Goal: Task Accomplishment & Management: Manage account settings

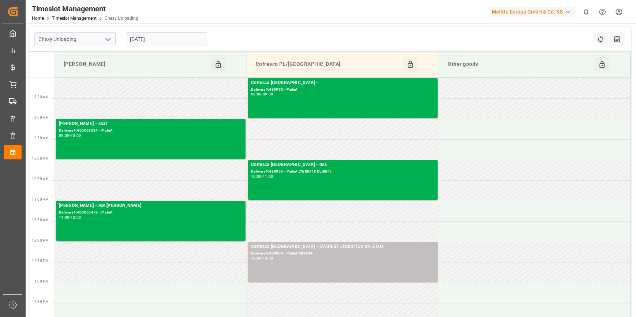
click at [109, 39] on polyline "open menu" at bounding box center [108, 39] width 4 height 2
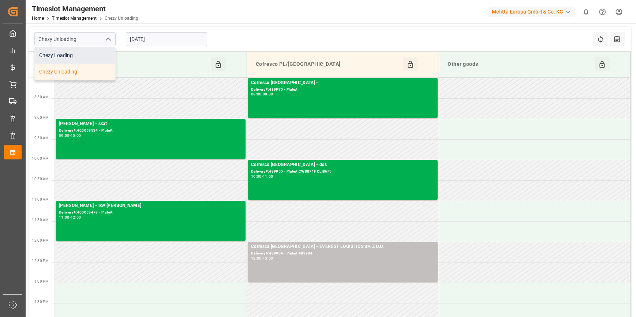
click at [77, 57] on div "Chezy Loading" at bounding box center [75, 55] width 80 height 16
type input "Chezy Loading"
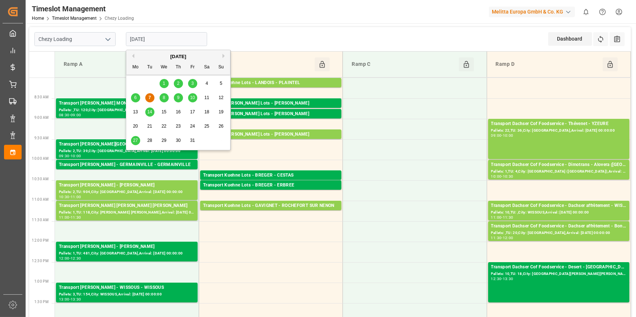
click at [162, 40] on input "[DATE]" at bounding box center [166, 39] width 81 height 14
click at [163, 99] on span "8" at bounding box center [164, 97] width 3 height 5
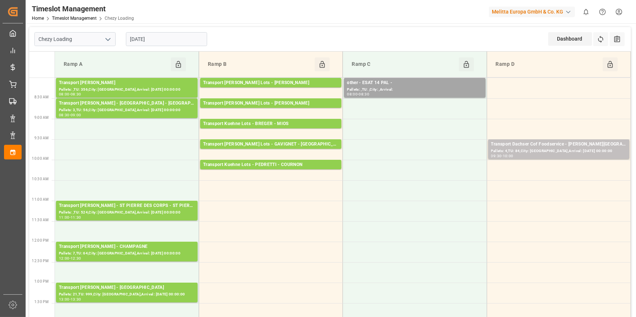
click at [169, 35] on input "[DATE]" at bounding box center [166, 39] width 81 height 14
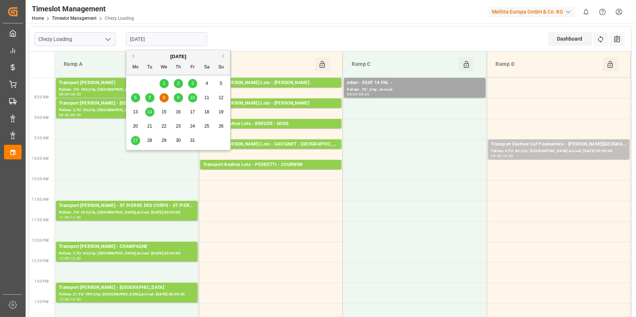
click at [151, 97] on div "7" at bounding box center [149, 98] width 9 height 9
type input "[DATE]"
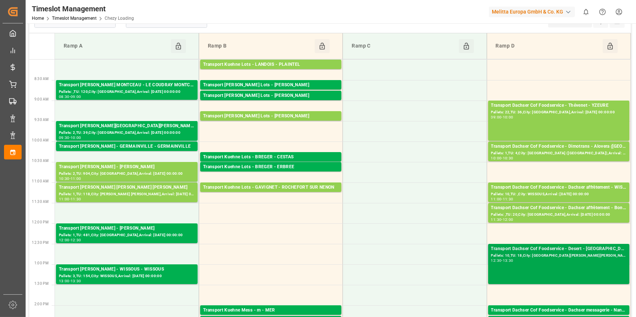
scroll to position [33, 0]
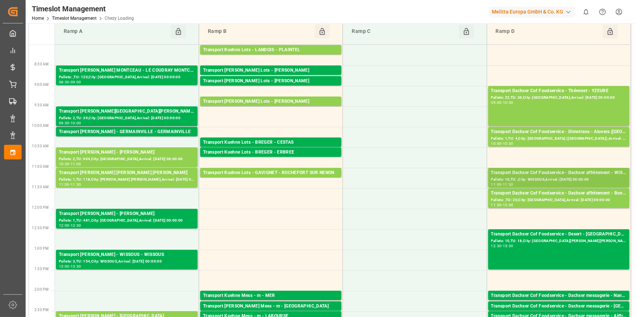
click at [583, 175] on div "Transport Dachser Cof Foodservice - Dachser affrètement - WISSOUS" at bounding box center [558, 172] width 135 height 7
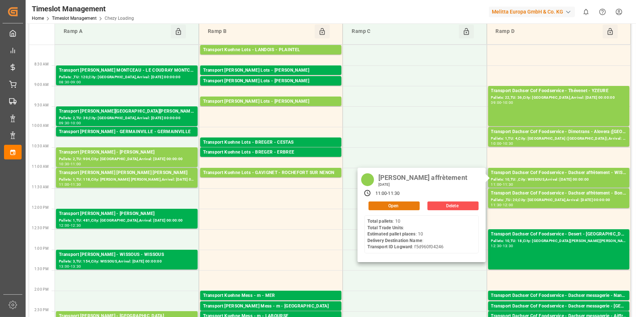
click at [400, 204] on button "Open" at bounding box center [393, 206] width 51 height 9
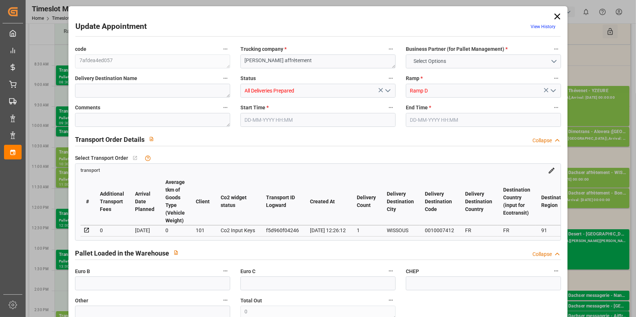
type input "10"
type input "204.24"
type input "0"
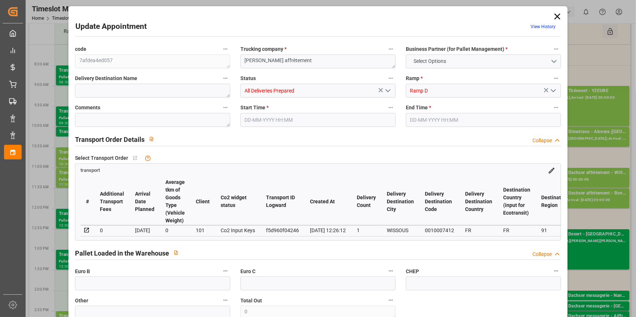
type input "200.6454"
type input "-3.5946"
type input "0"
type input "2284.36"
type input "2976"
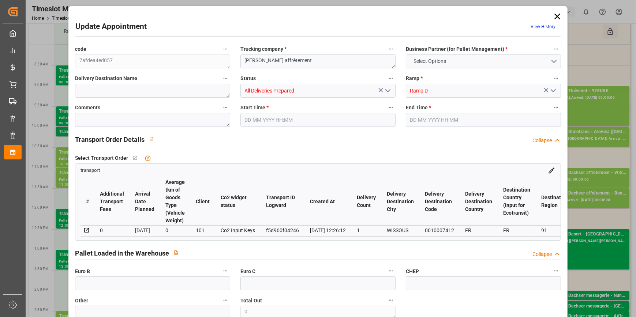
type input "8398.98"
type input "91"
type input "10"
type input "0"
type input "10"
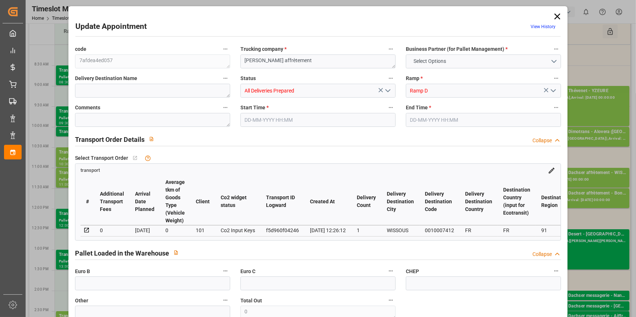
type input "101"
type input "2726.26"
type input "0"
type input "4710.8598"
type input "0"
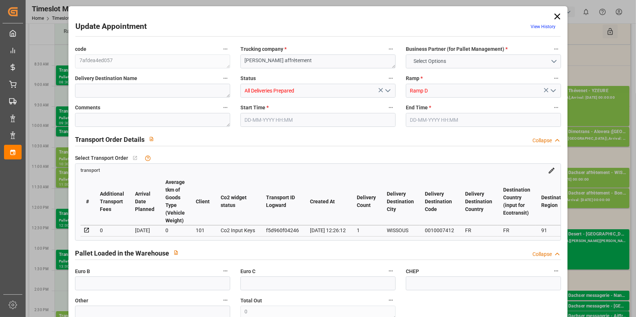
type input "0"
type input "21"
type input "35"
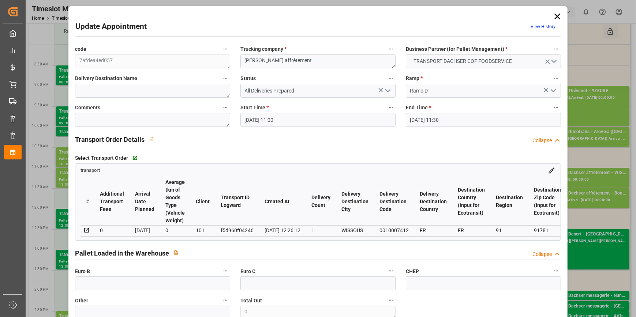
type input "07-10-2025 11:00"
type input "07-10-2025 11:30"
type input "01-10-2025 13:34"
type input "01-10-2025 12:26"
type input "[DATE]"
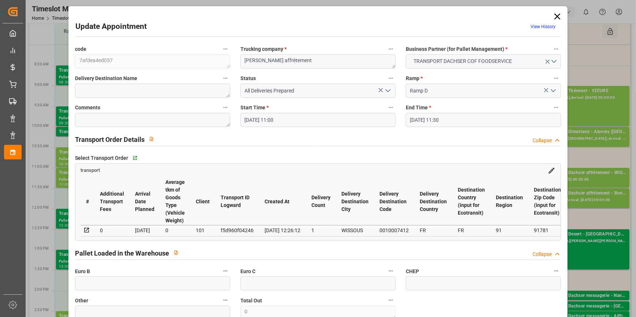
type input "[DATE]"
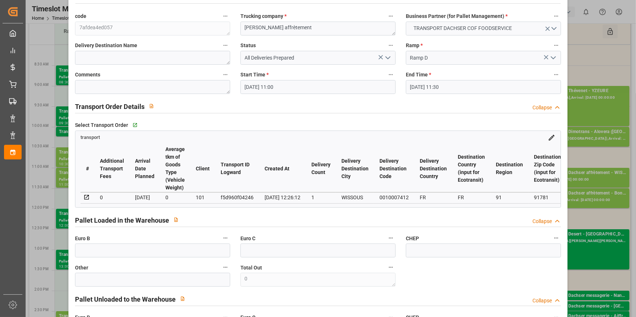
scroll to position [0, 0]
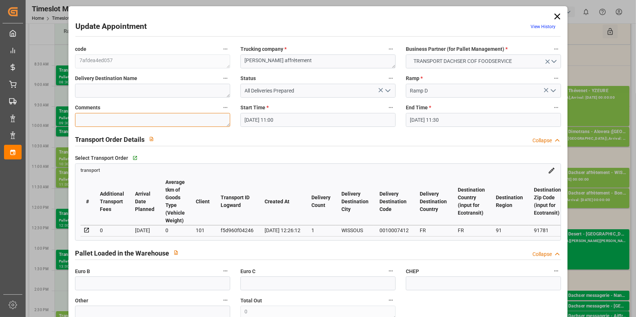
click at [90, 120] on textarea at bounding box center [152, 120] width 155 height 14
type textarea "fm 10"
click at [388, 91] on icon "open menu" at bounding box center [387, 90] width 9 height 9
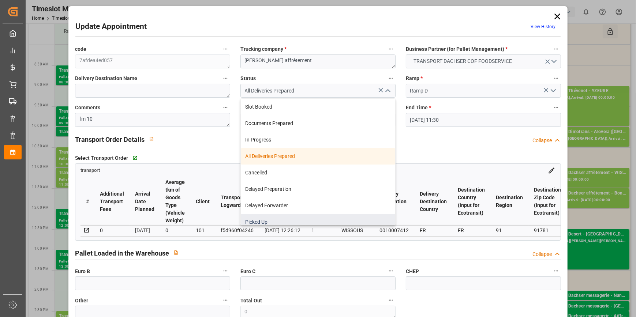
click at [260, 221] on div "Picked Up" at bounding box center [318, 222] width 154 height 16
type input "Picked Up"
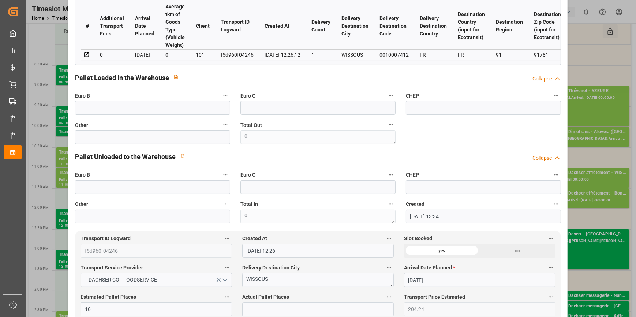
scroll to position [233, 0]
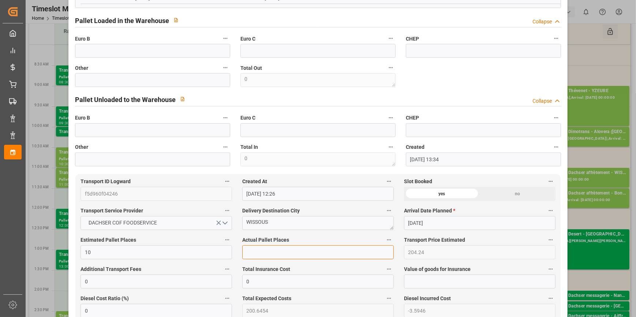
click at [261, 252] on input "text" at bounding box center [317, 252] width 151 height 14
type input "10"
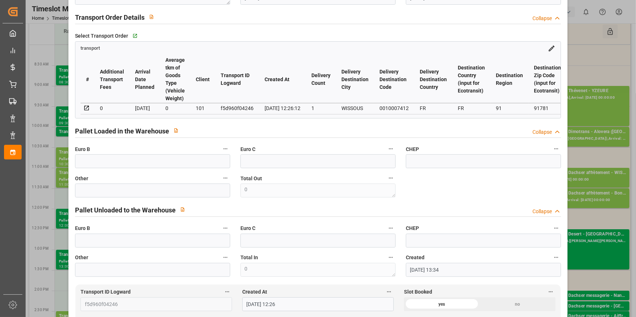
scroll to position [0, 0]
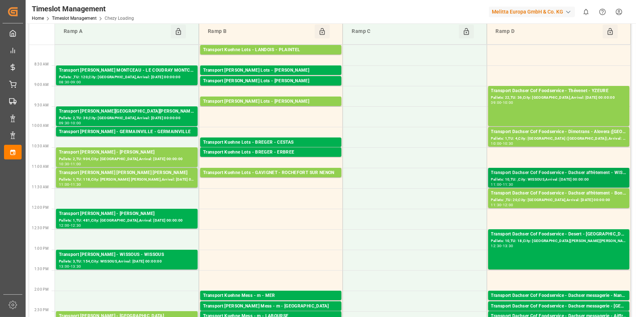
click at [588, 175] on div "Transport Dachser Cof Foodservice - Dachser affrètement - WISSOUS" at bounding box center [558, 172] width 135 height 7
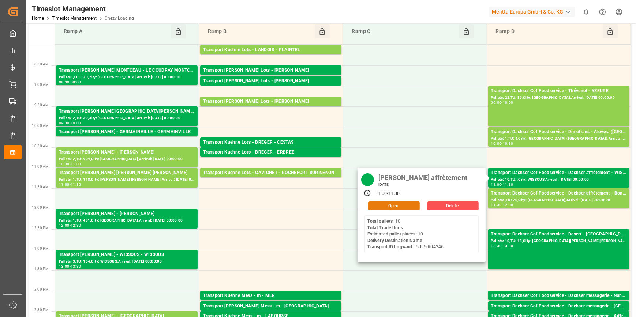
click at [410, 205] on button "Open" at bounding box center [393, 206] width 51 height 9
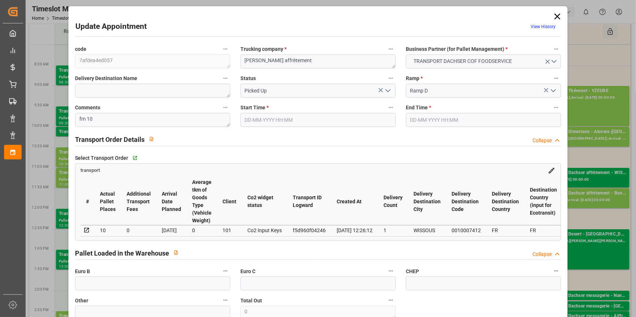
type input "10"
type input "204.24"
type input "0"
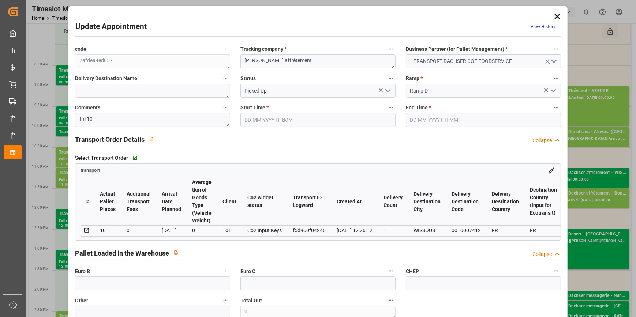
type input "0"
type input "200.6454"
type input "-3.5946"
type input "0"
type input "2284.36"
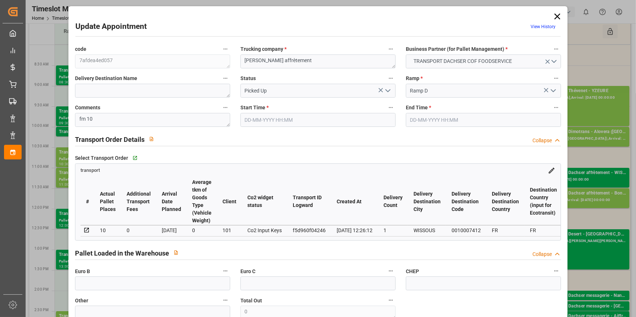
type input "2976"
type input "8398.98"
type input "91"
type input "10"
type input "0"
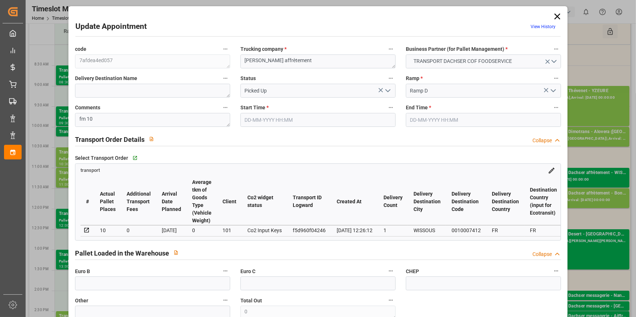
type input "10"
type input "101"
type input "2726.26"
type input "0"
type input "10767.6795"
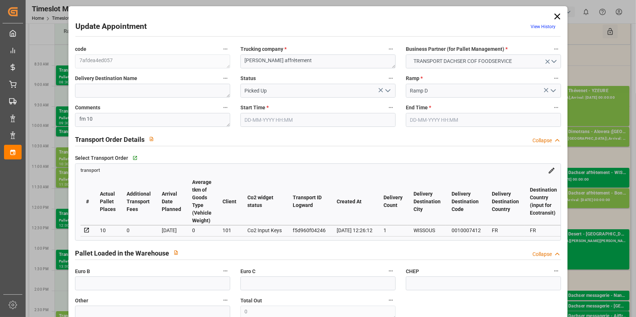
type input "0"
type input "21"
type input "80"
type input "07-10-2025 11:00"
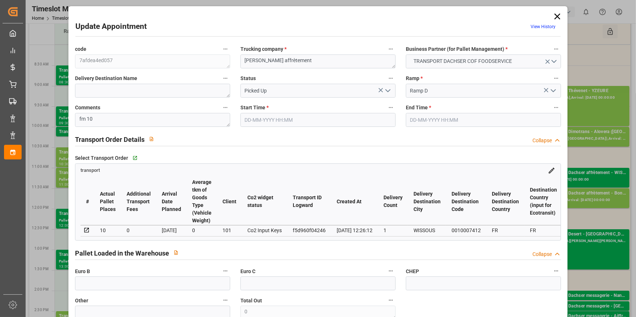
type input "07-10-2025 11:30"
type input "01-10-2025 13:34"
type input "01-10-2025 12:26"
type input "[DATE]"
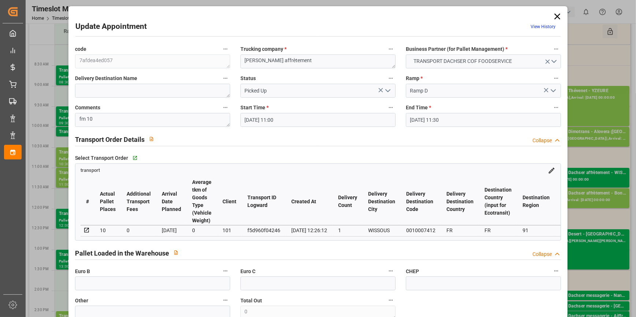
click at [555, 16] on icon at bounding box center [557, 17] width 6 height 6
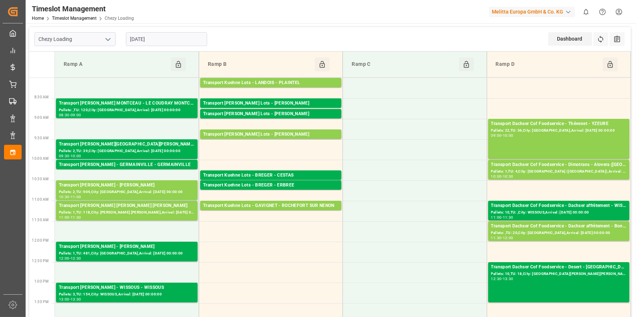
click at [173, 35] on input "[DATE]" at bounding box center [166, 39] width 81 height 14
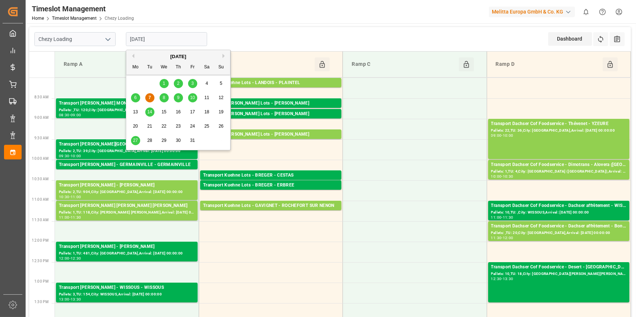
click at [175, 97] on div "9" at bounding box center [178, 98] width 9 height 9
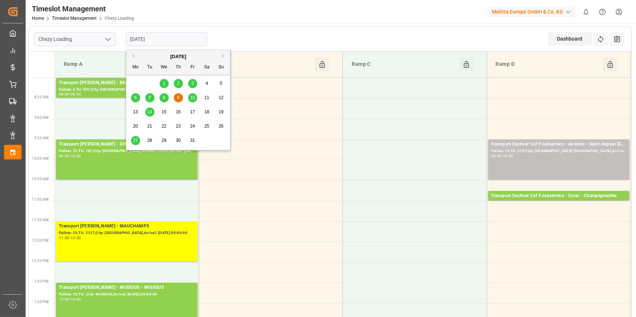
click at [171, 41] on input "09-10-2025" at bounding box center [166, 39] width 81 height 14
click at [192, 98] on span "10" at bounding box center [192, 97] width 5 height 5
type input "10-10-2025"
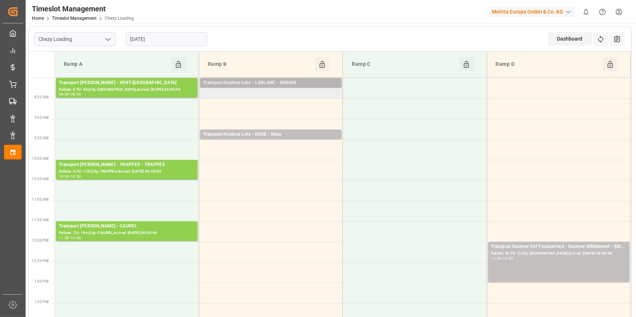
click at [308, 84] on div "Transport Kuehne Lots - LEBLANC - DENAIN" at bounding box center [270, 82] width 135 height 7
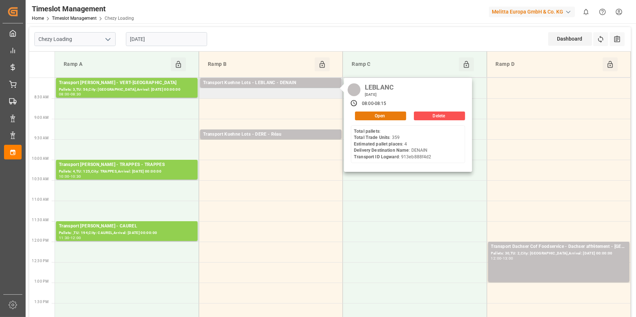
click at [366, 115] on button "Open" at bounding box center [380, 116] width 51 height 9
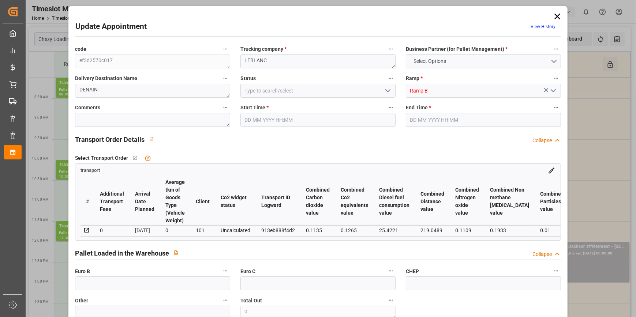
type input "4"
type input "156.17"
type input "0"
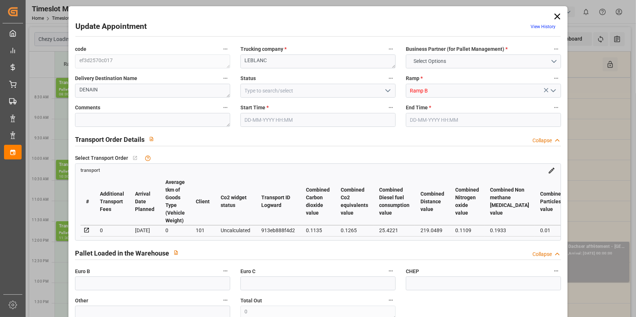
type input "156.17"
type input "0"
type input "897.663"
type input "1085.049"
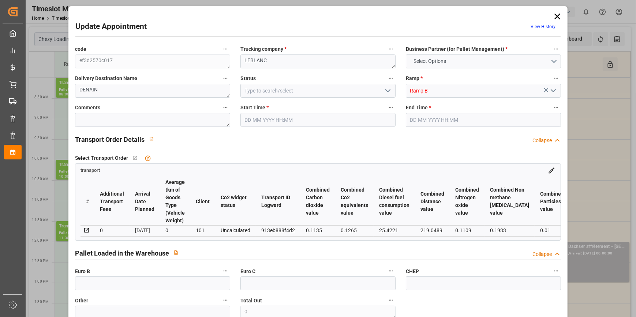
type input "3331.701"
type input "59"
type input "0"
type input "359"
type input "4"
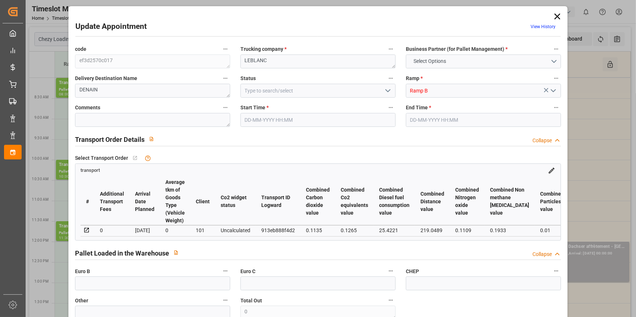
type input "101"
type input "993.049"
type input "0"
type input "4710.8598"
type input "0"
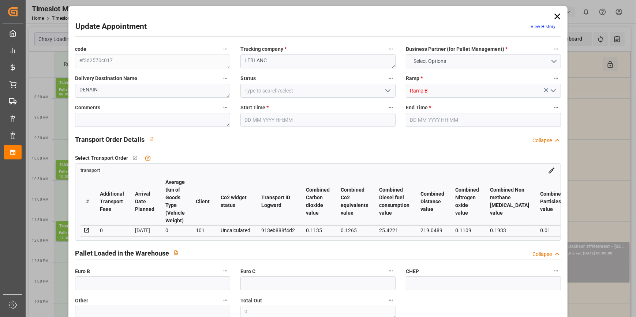
type input "0"
type input "21"
type input "35"
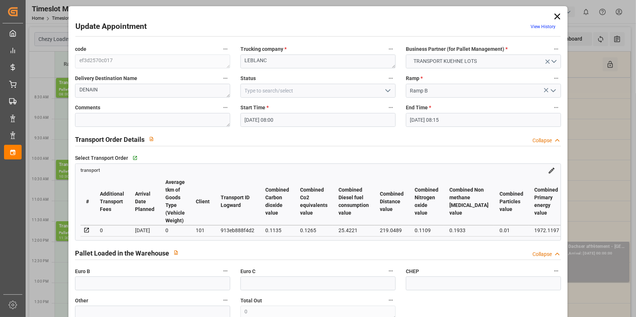
type input "10-10-2025 08:00"
type input "10-10-2025 08:15"
type input "01-10-2025 13:11"
type input "01-10-2025 11:31"
type input "[DATE]"
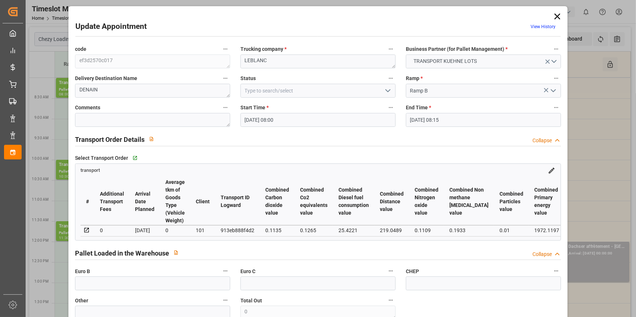
type input "[DATE]"
click at [387, 89] on icon "open menu" at bounding box center [387, 90] width 9 height 9
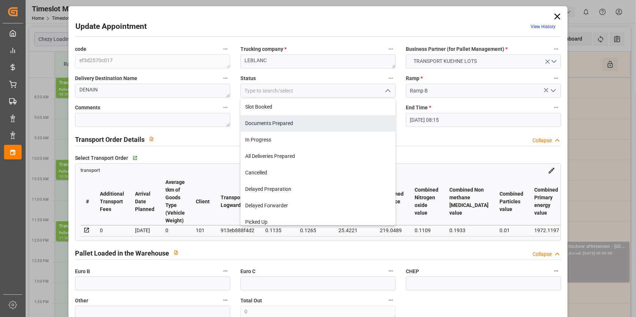
click at [288, 124] on div "Documents Prepared" at bounding box center [318, 123] width 154 height 16
type input "Documents Prepared"
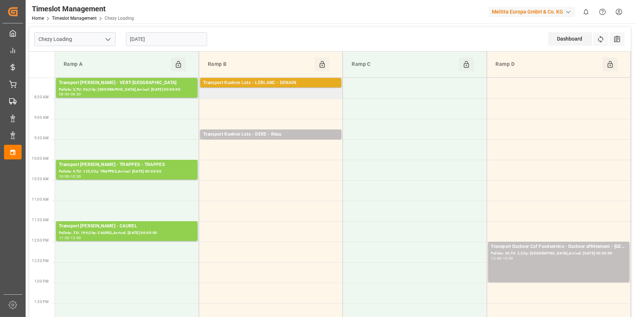
click at [308, 82] on div "Transport Kuehne Lots - LEBLANC - DENAIN" at bounding box center [270, 82] width 135 height 7
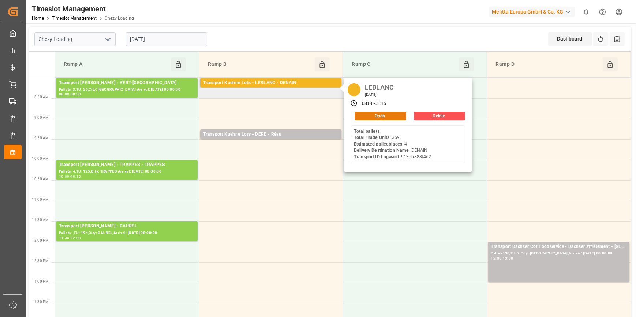
click at [374, 117] on button "Open" at bounding box center [380, 116] width 51 height 9
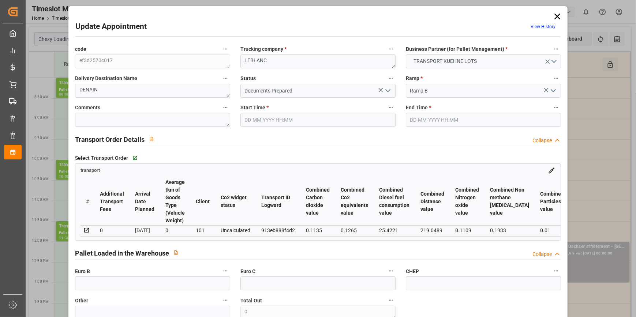
type input "4"
type input "156.17"
type input "0"
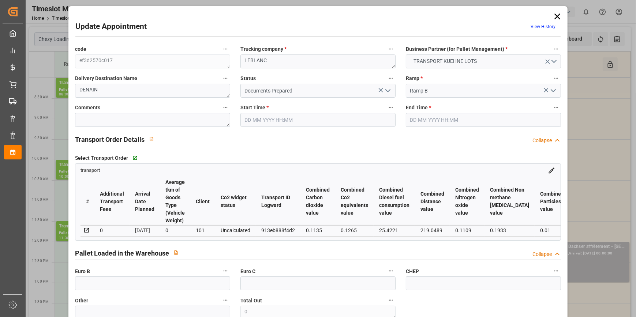
type input "156.17"
type input "0"
type input "897.663"
type input "1085.049"
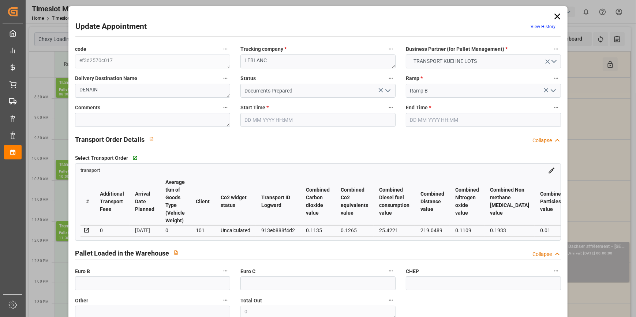
type input "3331.701"
type input "59"
type input "0"
type input "359"
type input "4"
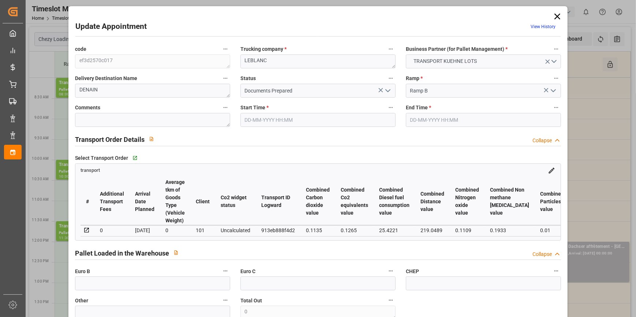
type input "101"
type input "993.049"
type input "0"
type input "4710.8598"
type input "0"
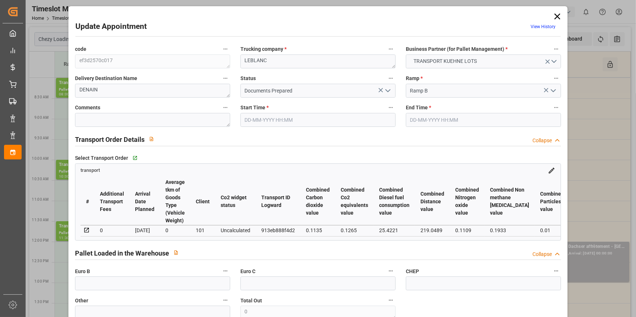
type input "0"
type input "21"
type input "35"
type input "10-10-2025 08:00"
type input "10-10-2025 08:15"
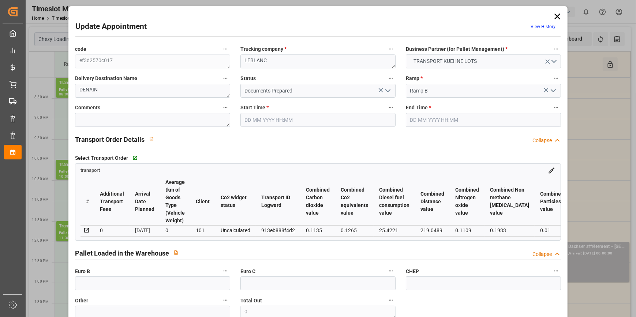
type input "01-10-2025 13:11"
type input "01-10-2025 11:31"
type input "[DATE]"
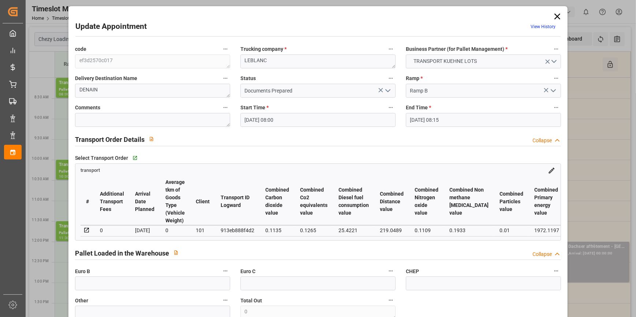
click at [386, 91] on polyline "open menu" at bounding box center [388, 91] width 4 height 2
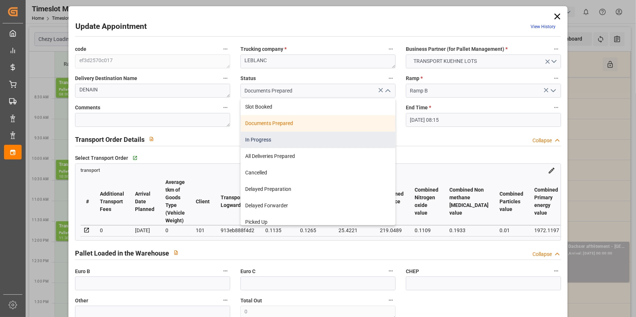
click at [268, 140] on div "In Progress" at bounding box center [318, 140] width 154 height 16
type input "In Progress"
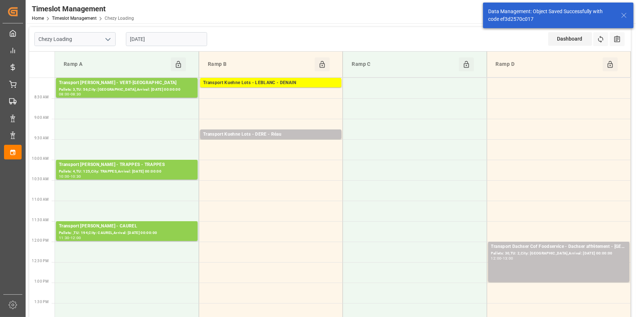
click at [108, 39] on icon "open menu" at bounding box center [108, 39] width 9 height 9
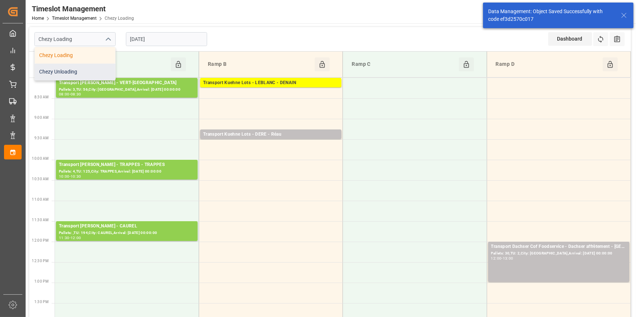
click at [72, 73] on div "Chezy Unloading" at bounding box center [75, 72] width 80 height 16
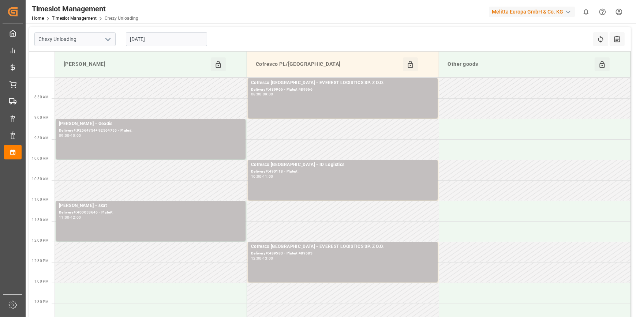
click at [110, 37] on icon "open menu" at bounding box center [108, 39] width 9 height 9
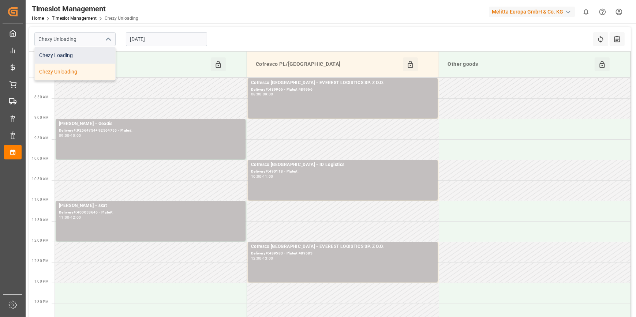
click at [75, 54] on div "Chezy Loading" at bounding box center [75, 55] width 80 height 16
type input "Chezy Loading"
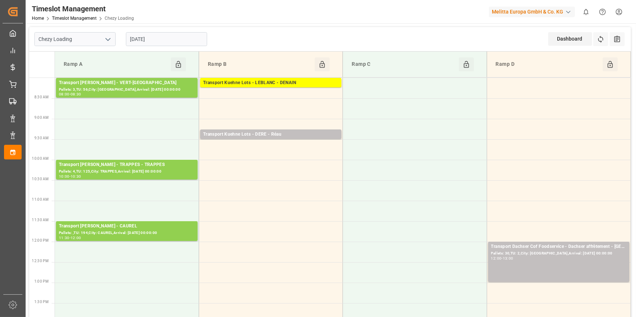
click at [164, 38] on input "10-10-2025" at bounding box center [166, 39] width 81 height 14
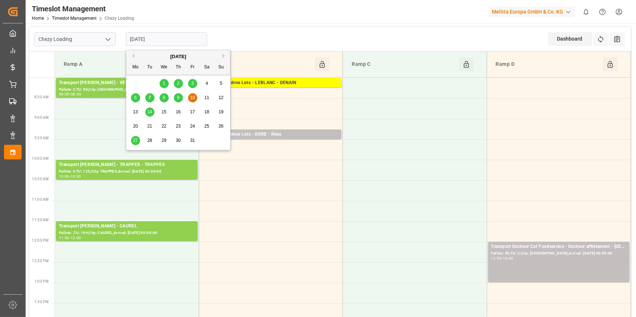
click at [150, 97] on span "7" at bounding box center [150, 97] width 3 height 5
type input "[DATE]"
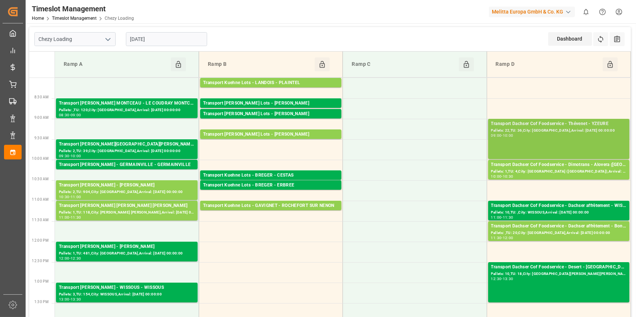
click at [570, 128] on div "Pallets: 22,TU: 36,City: YZEURE,Arrival: 2025-10-08 00:00:00" at bounding box center [558, 131] width 135 height 6
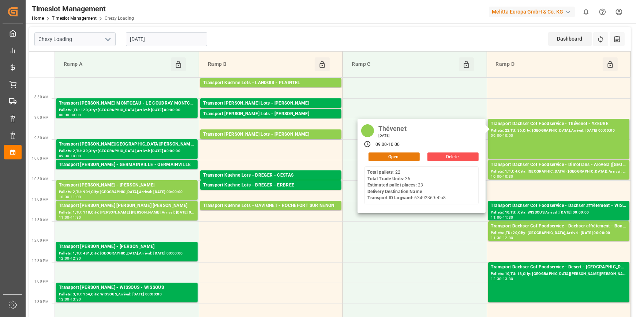
click at [410, 157] on button "Open" at bounding box center [393, 157] width 51 height 9
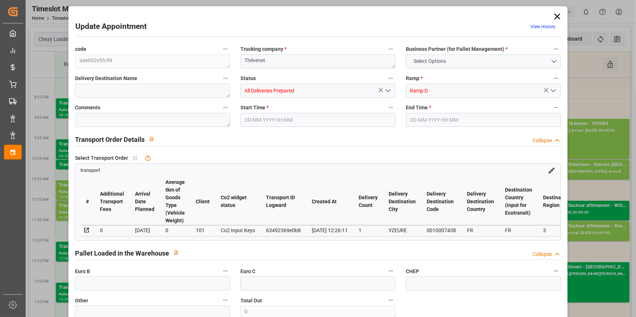
type input "23"
type input "523.19"
type input "0"
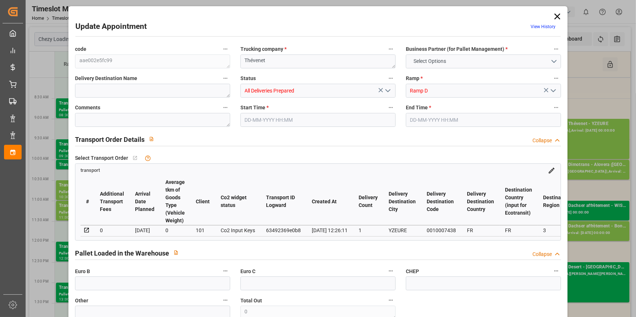
type input "513.9819"
type input "-9.2081"
type input "0"
type input "4764.64"
type input "6250.96"
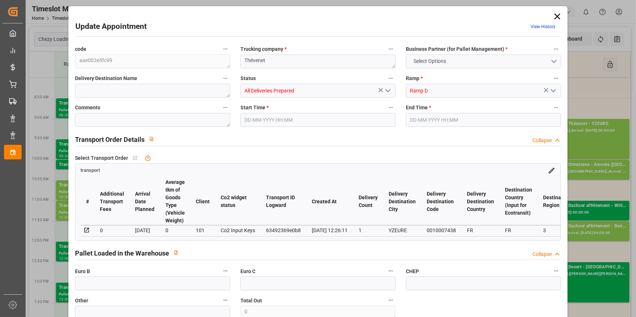
type input "18985.5"
type input "3"
type input "22"
type input "36"
type input "23"
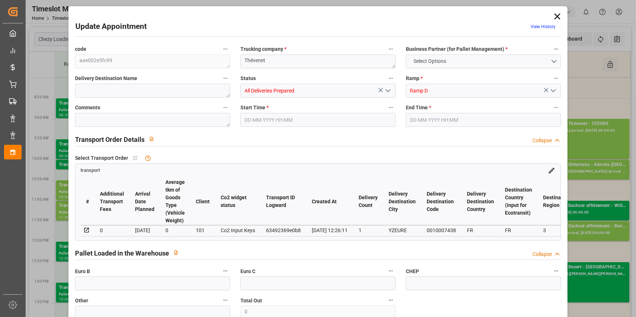
type input "101"
type input "5679.616"
type input "0"
type input "4710.8598"
type input "0"
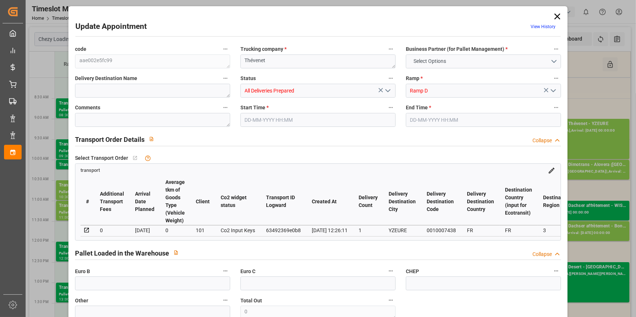
type input "0"
type input "21"
type input "35"
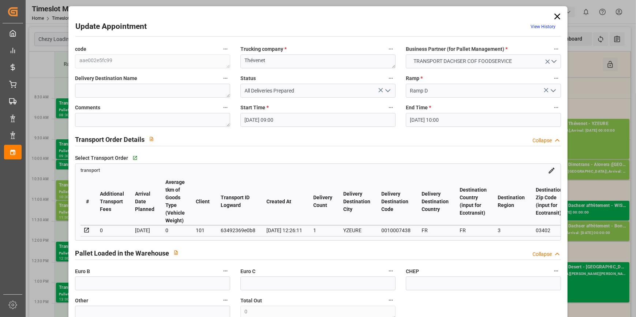
type input "07-10-2025 09:00"
type input "07-10-2025 10:00"
type input "03-10-2025 08:53"
type input "01-10-2025 12:26"
type input "[DATE]"
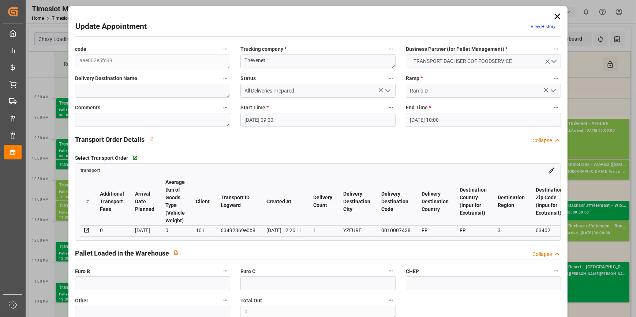
type input "03-10-2025"
click at [387, 89] on icon "open menu" at bounding box center [387, 90] width 9 height 9
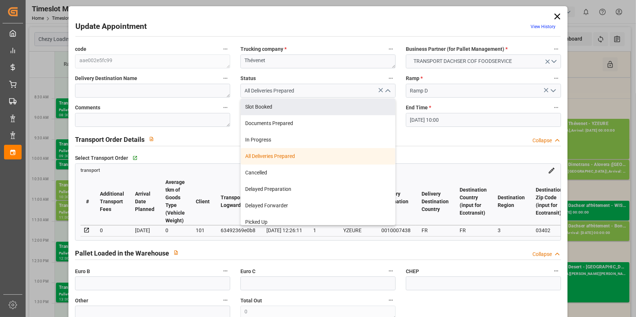
click at [556, 16] on icon at bounding box center [557, 16] width 10 height 10
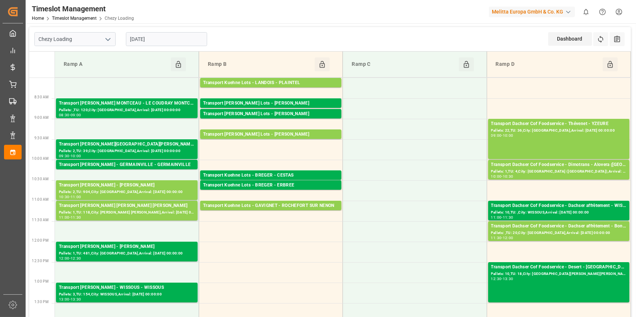
click at [106, 39] on polyline "open menu" at bounding box center [108, 39] width 4 height 2
click at [72, 72] on div "Chezy Unloading" at bounding box center [75, 72] width 80 height 16
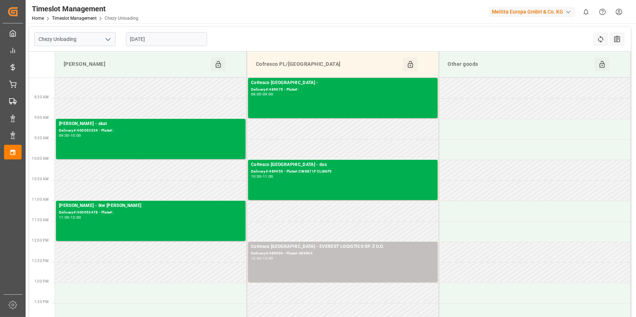
click at [108, 38] on icon "open menu" at bounding box center [108, 39] width 9 height 9
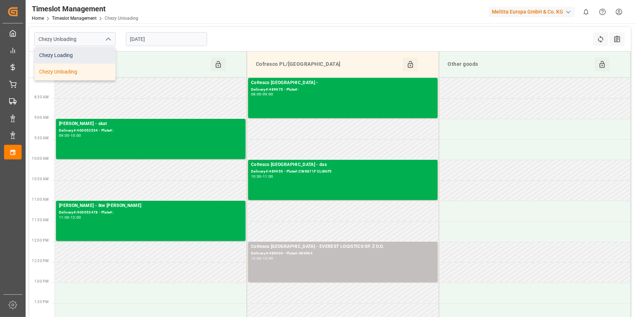
click at [65, 56] on div "Chezy Loading" at bounding box center [75, 55] width 80 height 16
type input "Chezy Loading"
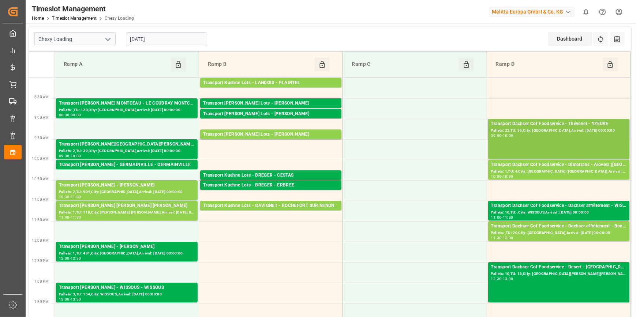
click at [589, 125] on div "Transport Dachser Cof Foodservice - Thévenet - YZEURE" at bounding box center [558, 123] width 135 height 7
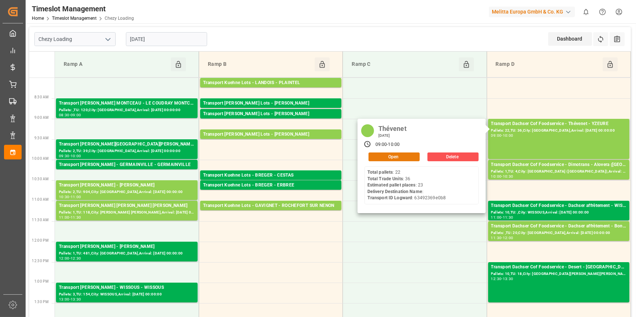
click at [394, 157] on button "Open" at bounding box center [393, 157] width 51 height 9
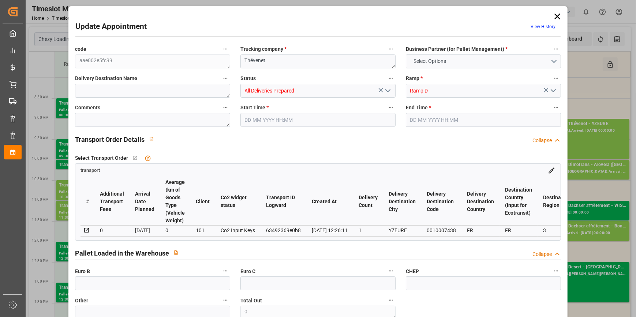
type input "23"
type input "523.19"
type input "0"
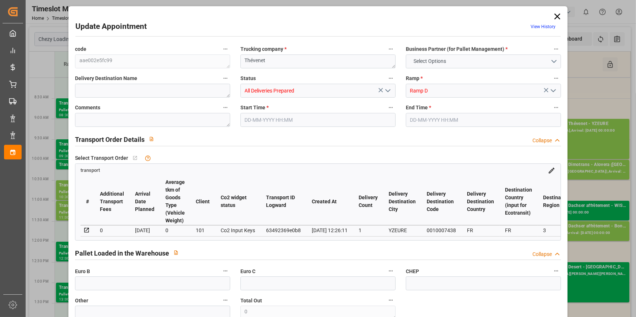
type input "513.9819"
type input "-9.2081"
type input "0"
type input "4764.64"
type input "6250.96"
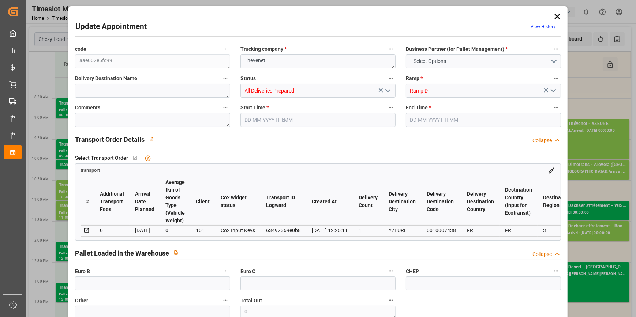
type input "18985.5"
type input "3"
type input "22"
type input "36"
type input "23"
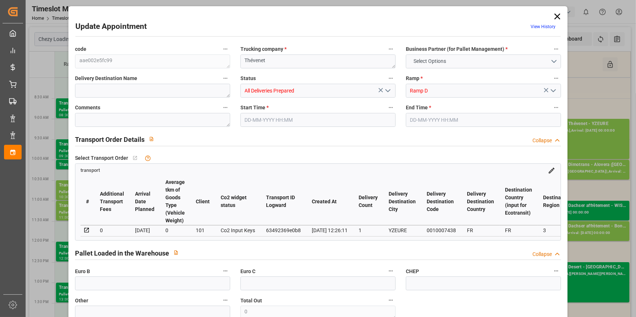
type input "101"
type input "5679.616"
type input "0"
type input "4710.8598"
type input "0"
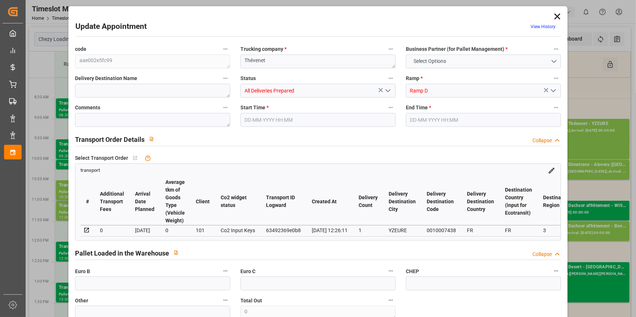
type input "0"
type input "21"
type input "35"
type input "07-10-2025 09:00"
type input "07-10-2025 10:00"
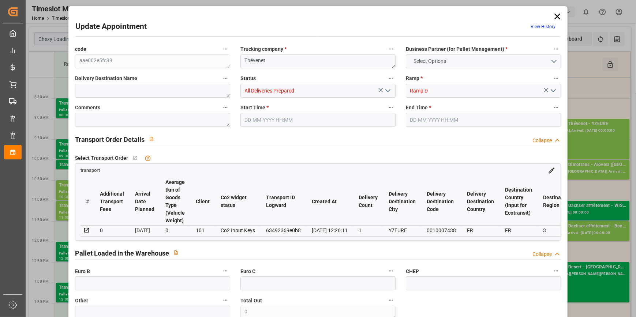
type input "03-10-2025 08:53"
type input "01-10-2025 12:26"
type input "[DATE]"
type input "03-10-2025"
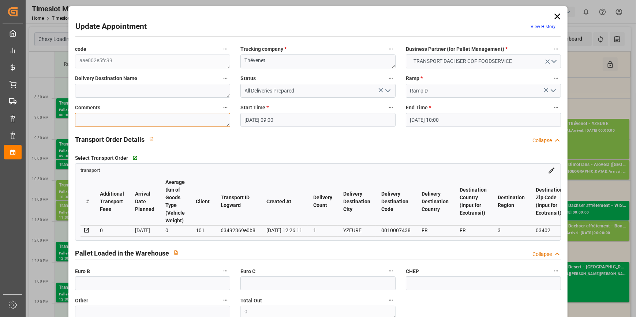
click at [91, 121] on textarea at bounding box center [152, 120] width 155 height 14
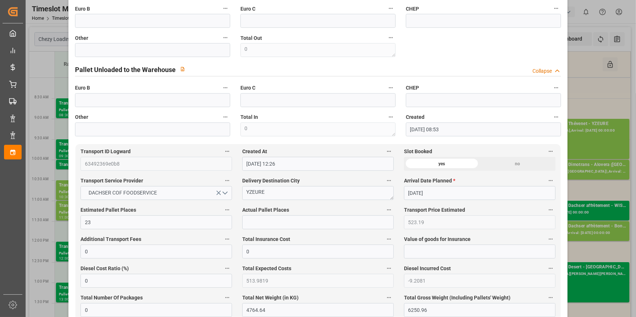
scroll to position [266, 0]
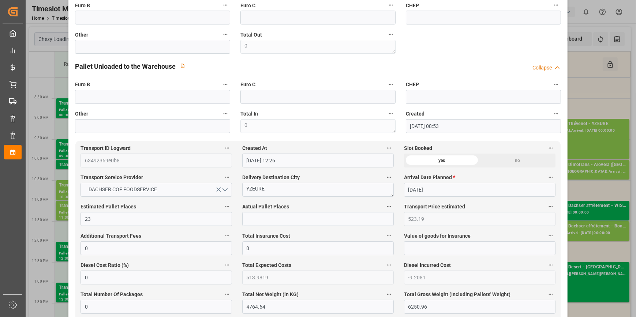
type textarea "tof 23"
click at [248, 224] on input "text" at bounding box center [317, 219] width 151 height 14
type input "23"
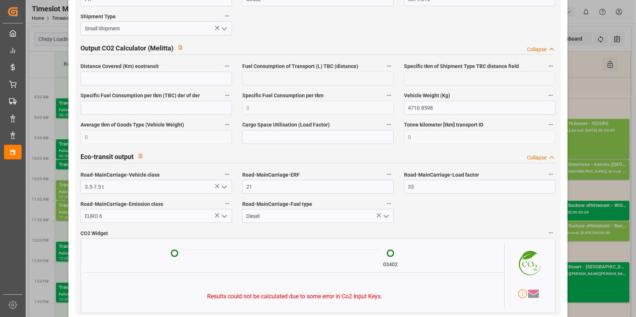
scroll to position [1197, 0]
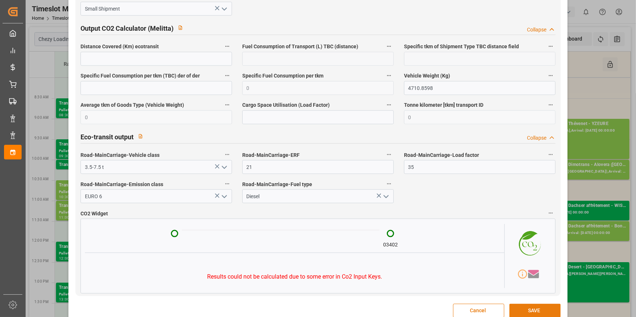
click at [539, 311] on button "SAVE" at bounding box center [534, 311] width 51 height 14
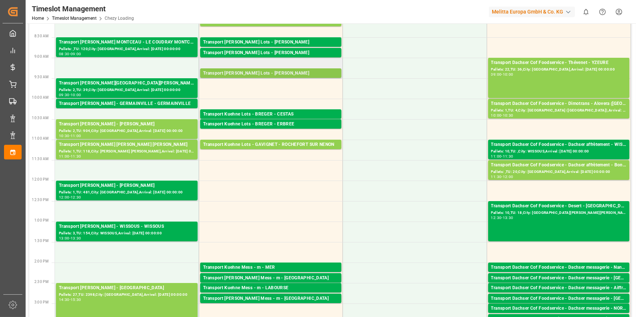
scroll to position [0, 0]
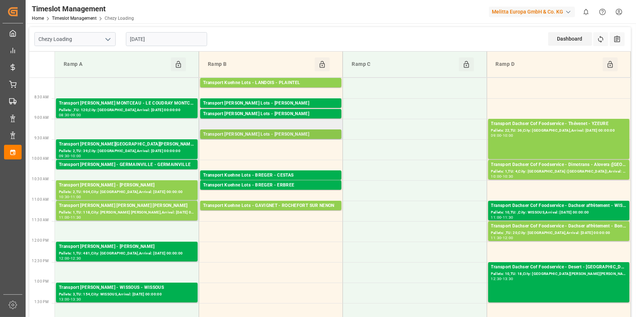
click at [295, 132] on div "Transport Kuehne Lots - ANTOINE - CARQUEFOU" at bounding box center [270, 134] width 135 height 7
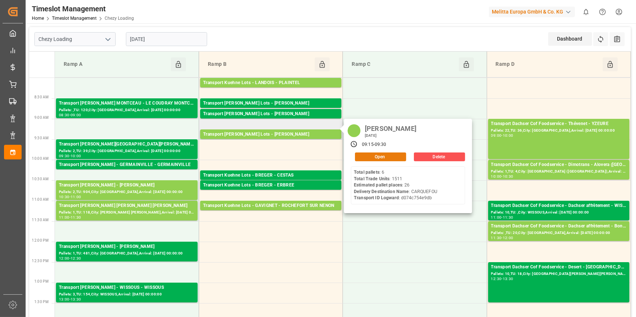
click at [384, 155] on button "Open" at bounding box center [380, 157] width 51 height 9
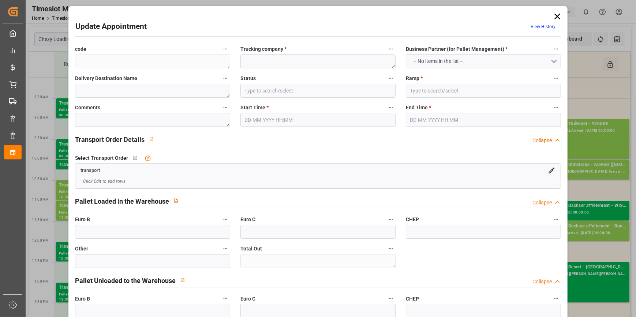
type textarea "fb1c4d245c6e"
type textarea "ANTOINE"
type textarea "CARQUEFOU"
type input "All Deliveries Prepared"
type input "Ramp B"
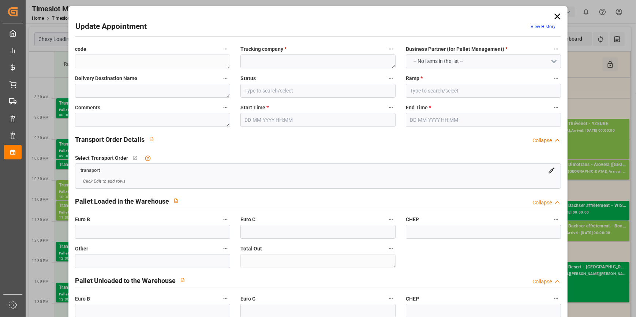
type textarea "0"
type input "d074c754e9db"
type textarea "CARQUEFOU"
type textarea "0000721441"
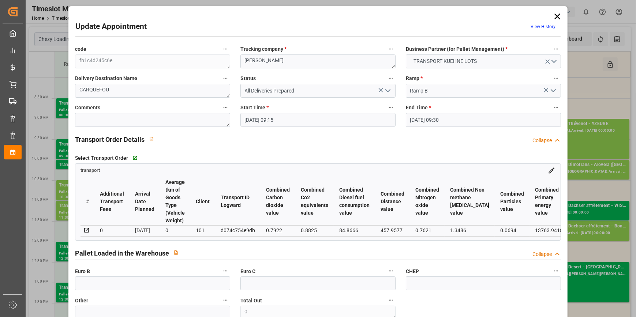
click at [556, 15] on icon at bounding box center [557, 16] width 10 height 10
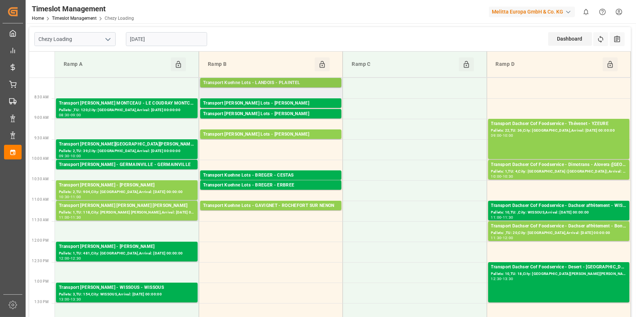
click at [294, 80] on div "Transport Kuehne Lots - LANDOIS - PLAINTEL" at bounding box center [270, 82] width 135 height 7
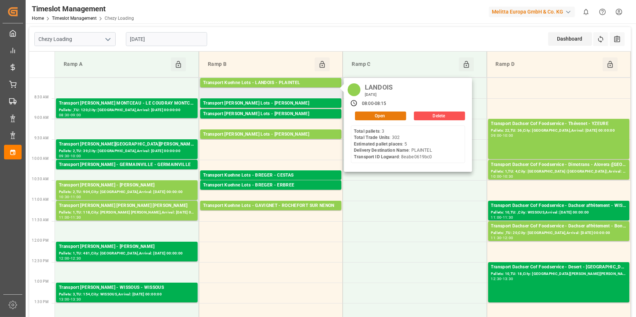
click at [380, 116] on button "Open" at bounding box center [380, 116] width 51 height 9
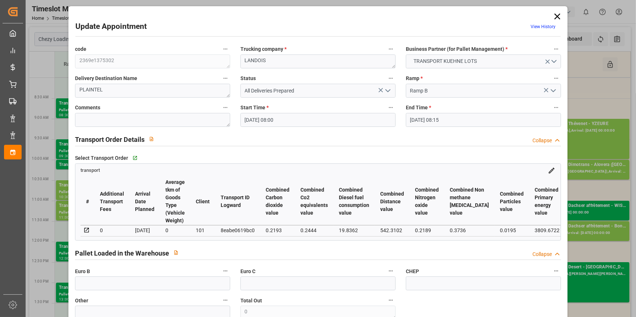
click at [557, 15] on icon at bounding box center [557, 16] width 10 height 10
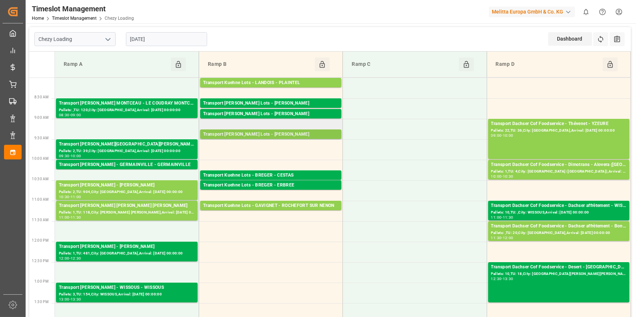
click at [252, 135] on div "Transport Kuehne Lots - ANTOINE - CARQUEFOU" at bounding box center [270, 134] width 135 height 7
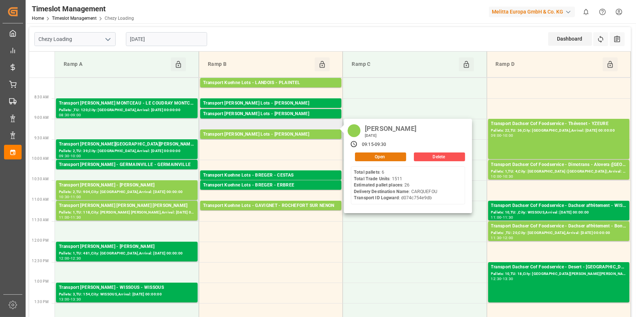
click at [382, 153] on button "Open" at bounding box center [380, 157] width 51 height 9
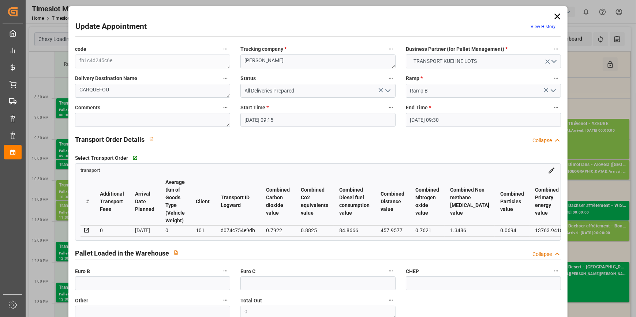
click at [387, 90] on icon "open menu" at bounding box center [387, 90] width 9 height 9
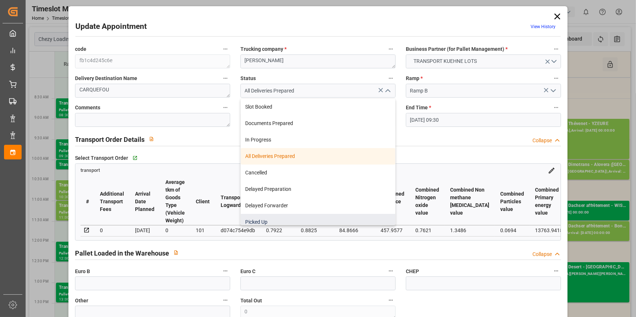
click at [260, 221] on div "Picked Up" at bounding box center [318, 222] width 154 height 16
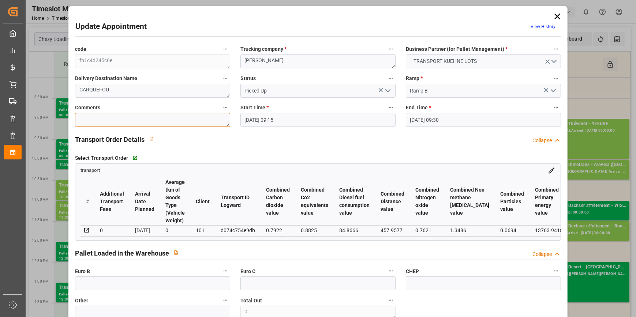
click at [119, 118] on textarea at bounding box center [152, 120] width 155 height 14
click at [133, 276] on label "Euro B" at bounding box center [152, 271] width 155 height 10
click at [221, 276] on button "Euro B" at bounding box center [226, 271] width 10 height 10
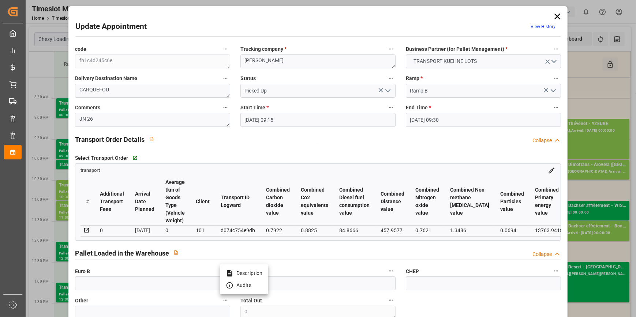
click at [130, 284] on div at bounding box center [318, 158] width 636 height 317
click at [128, 289] on input "text" at bounding box center [152, 284] width 155 height 14
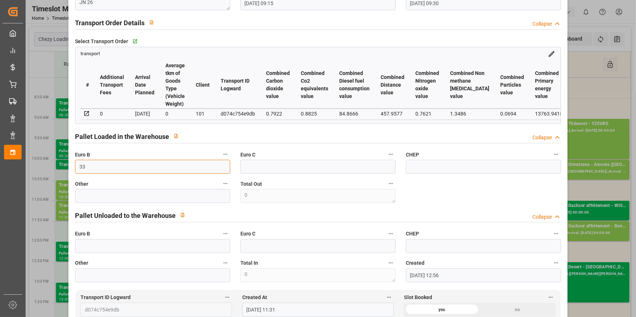
scroll to position [299, 0]
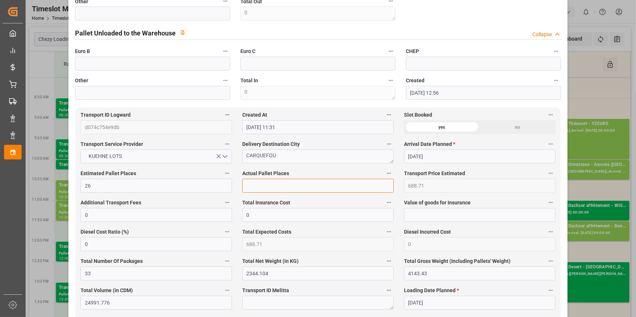
click at [252, 187] on input "text" at bounding box center [317, 186] width 151 height 14
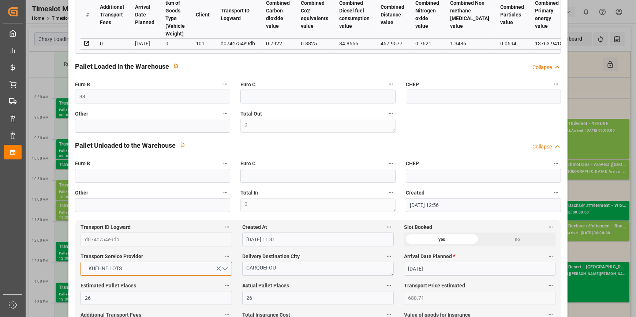
scroll to position [0, 0]
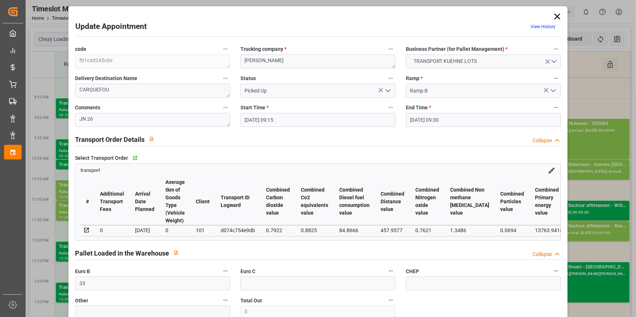
click at [386, 91] on polyline "open menu" at bounding box center [388, 91] width 4 height 2
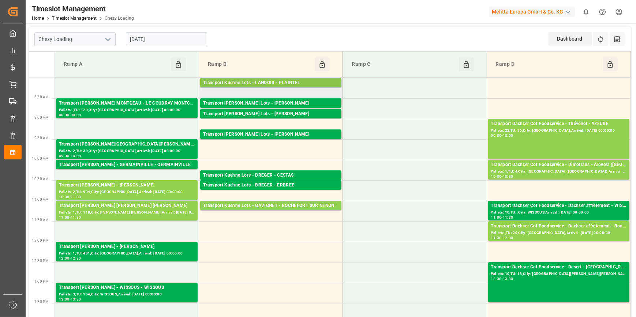
click at [266, 82] on div "Transport Kuehne Lots - LANDOIS - PLAINTEL" at bounding box center [270, 82] width 135 height 7
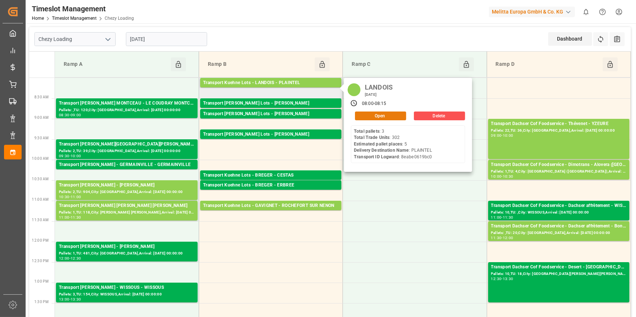
click at [390, 115] on button "Open" at bounding box center [380, 116] width 51 height 9
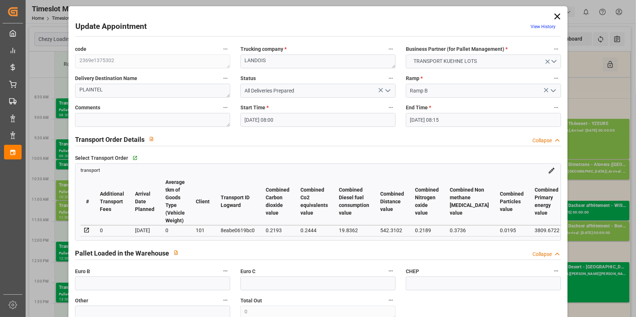
click at [385, 89] on icon "open menu" at bounding box center [387, 90] width 9 height 9
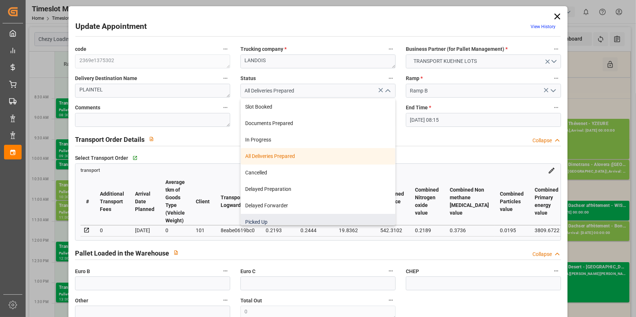
click at [255, 219] on div "Picked Up" at bounding box center [318, 222] width 154 height 16
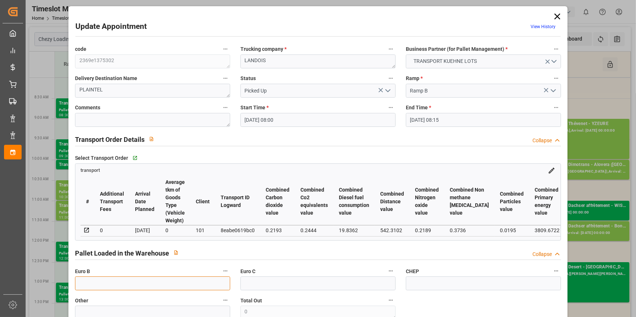
click at [87, 285] on input "text" at bounding box center [152, 284] width 155 height 14
click at [90, 123] on textarea at bounding box center [152, 120] width 155 height 14
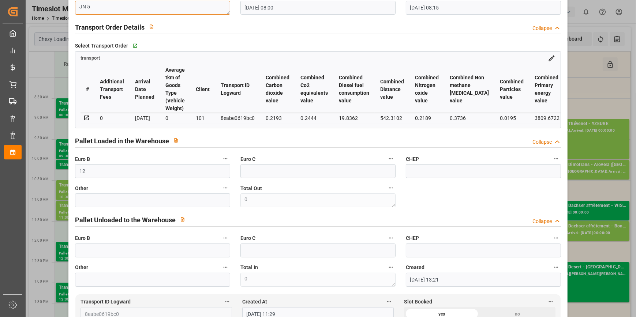
scroll to position [299, 0]
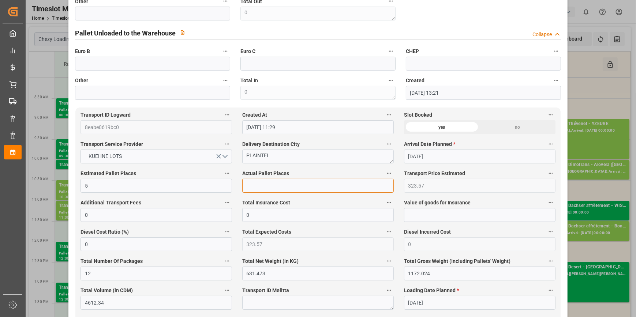
click at [270, 186] on input "text" at bounding box center [317, 186] width 151 height 14
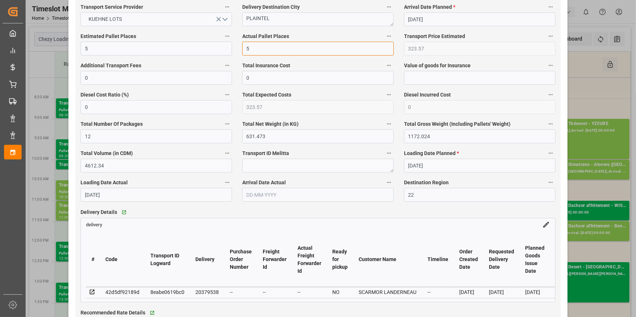
scroll to position [632, 0]
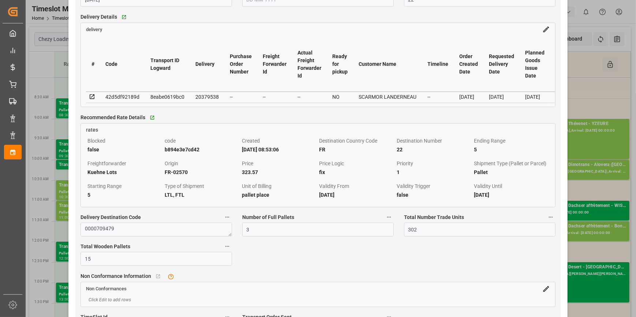
click at [91, 97] on icon at bounding box center [92, 96] width 5 height 5
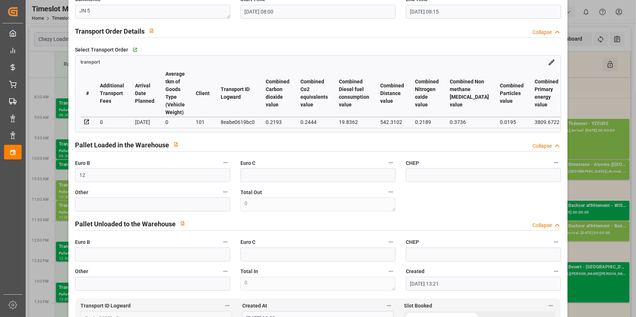
scroll to position [0, 0]
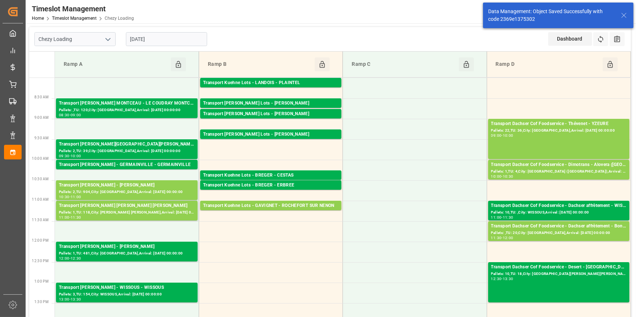
click at [165, 38] on input "[DATE]" at bounding box center [166, 39] width 81 height 14
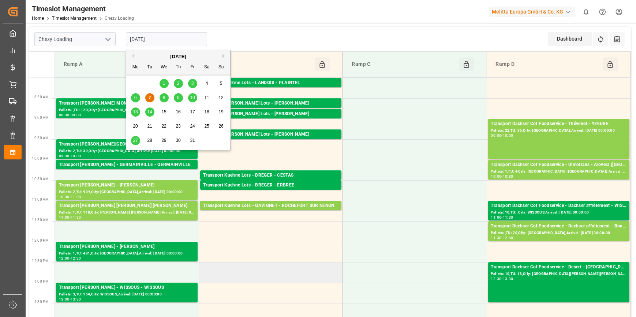
click at [271, 278] on td at bounding box center [271, 272] width 144 height 20
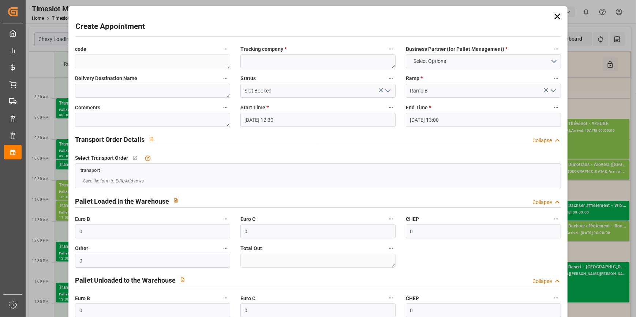
click at [556, 15] on icon at bounding box center [557, 17] width 6 height 6
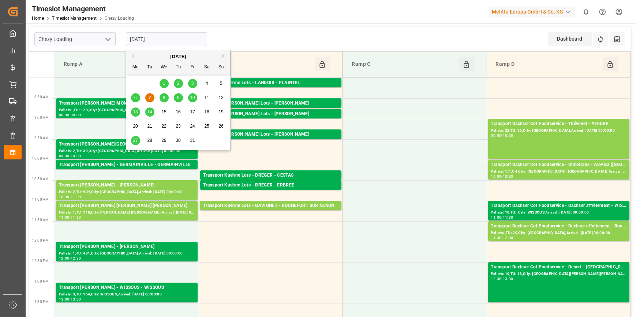
click at [155, 42] on input "[DATE]" at bounding box center [166, 39] width 81 height 14
click at [176, 95] on div "9" at bounding box center [178, 98] width 9 height 9
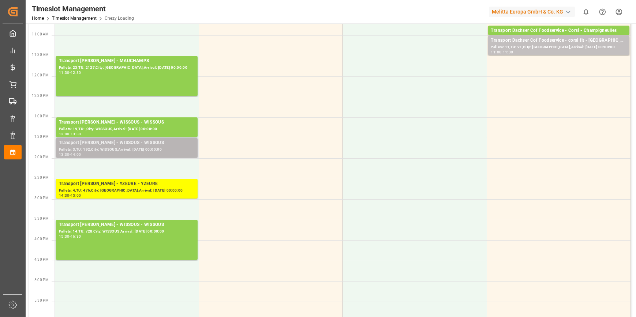
scroll to position [166, 0]
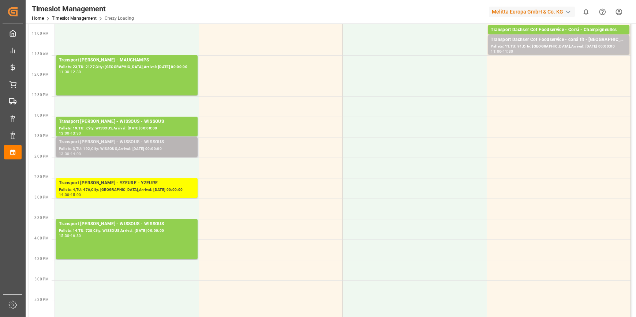
click at [130, 146] on div "Pallets: 3,TU: 192,City: WISSOUS,Arrival: 2025-10-13 00:00:00" at bounding box center [127, 149] width 136 height 6
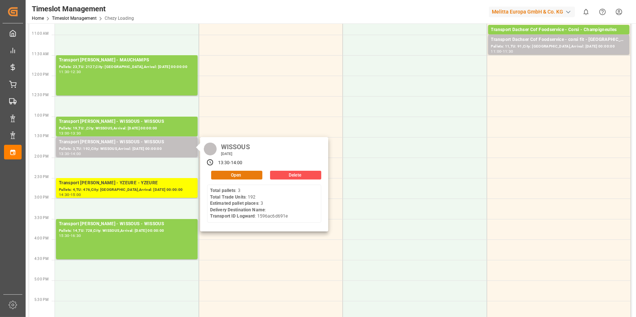
click at [223, 173] on button "Open" at bounding box center [236, 175] width 51 height 9
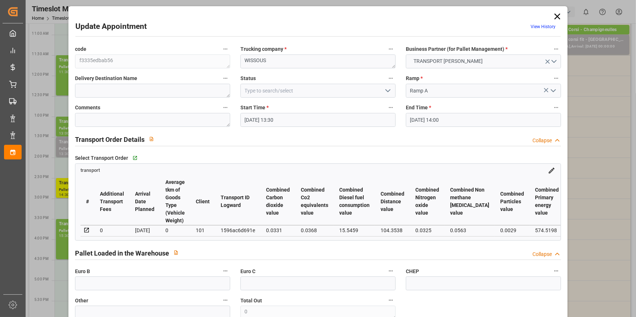
click at [386, 91] on icon "open menu" at bounding box center [387, 90] width 9 height 9
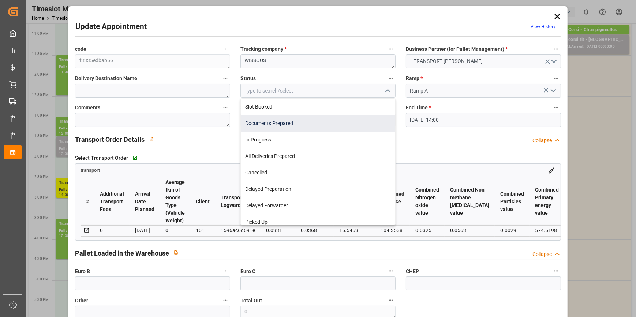
click at [268, 124] on div "Documents Prepared" at bounding box center [318, 123] width 154 height 16
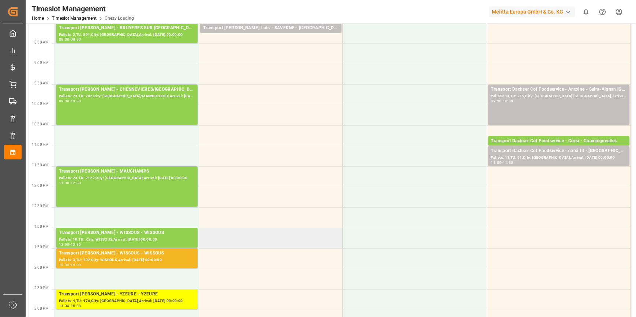
scroll to position [0, 0]
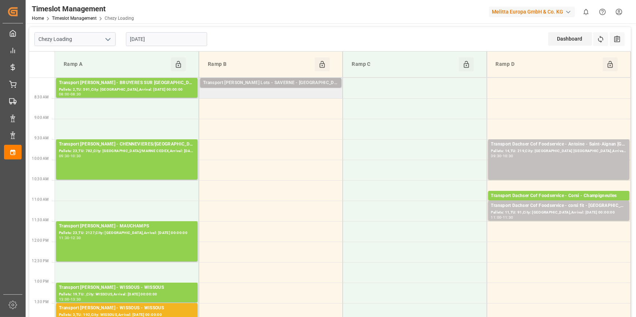
click at [267, 82] on div "Transport Kuehne Lots - SAVERNE - NIEDERHERGHEIM" at bounding box center [270, 82] width 135 height 7
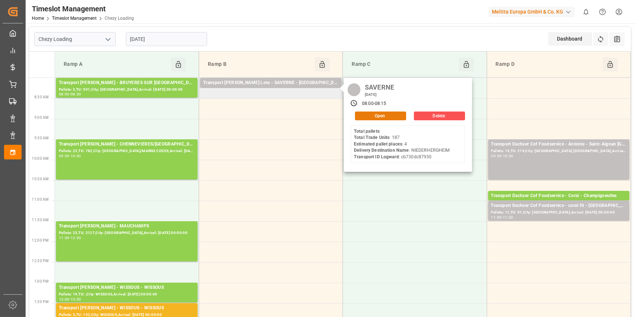
click at [373, 112] on button "Open" at bounding box center [380, 116] width 51 height 9
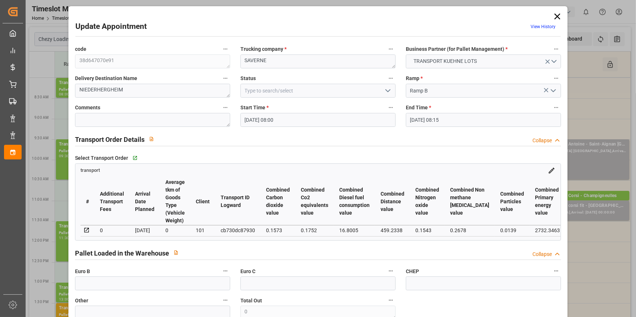
click at [386, 90] on icon "open menu" at bounding box center [387, 90] width 9 height 9
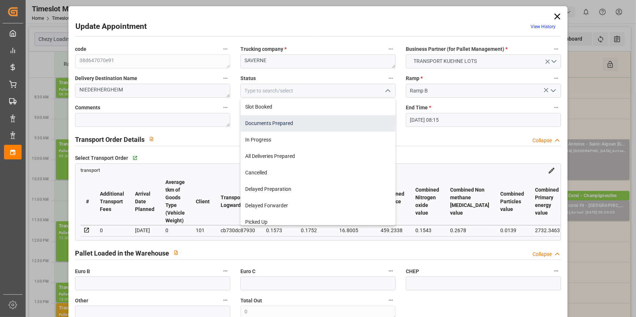
click at [260, 120] on div "Documents Prepared" at bounding box center [318, 123] width 154 height 16
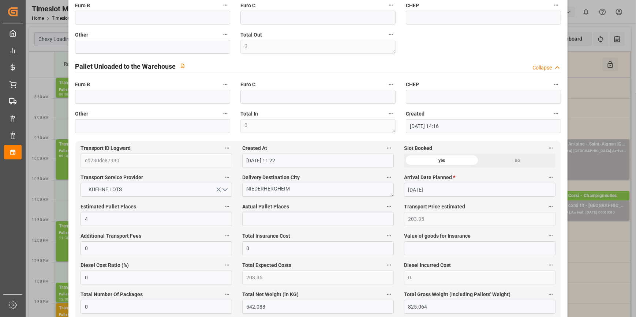
scroll to position [598, 0]
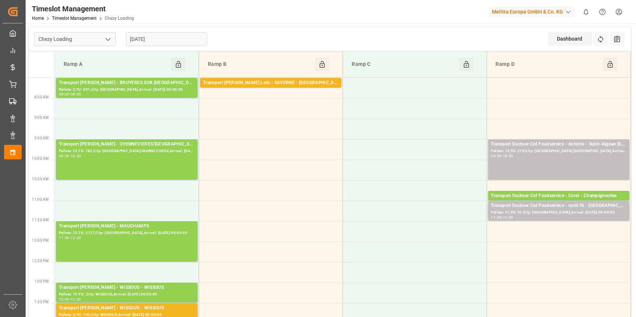
click at [164, 38] on input "09-10-2025" at bounding box center [166, 39] width 81 height 14
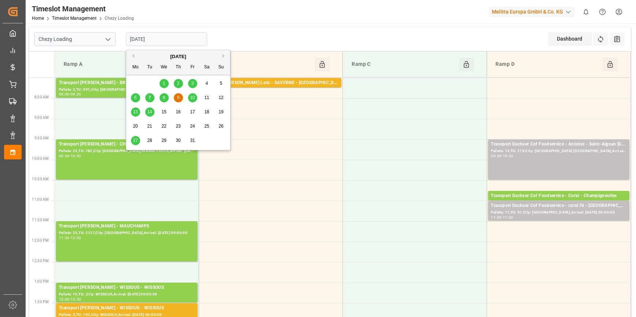
click at [163, 97] on span "8" at bounding box center [164, 97] width 3 height 5
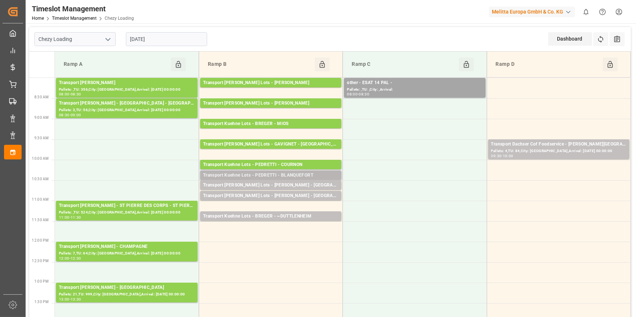
click at [285, 174] on div "Transport Kuehne Lots - PEDRETTI - BLANQUEFORT" at bounding box center [270, 175] width 135 height 7
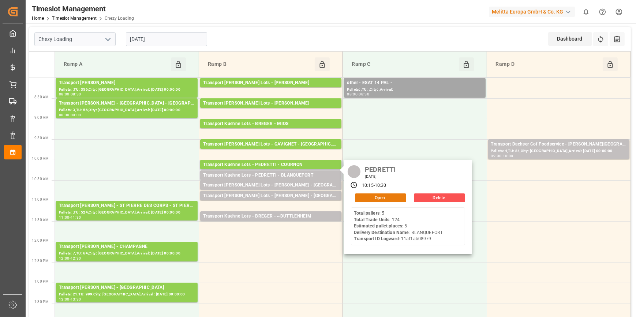
click at [365, 198] on button "Open" at bounding box center [380, 197] width 51 height 9
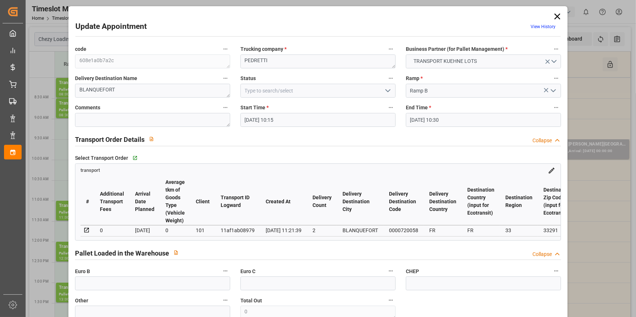
click at [387, 90] on icon "open menu" at bounding box center [387, 90] width 9 height 9
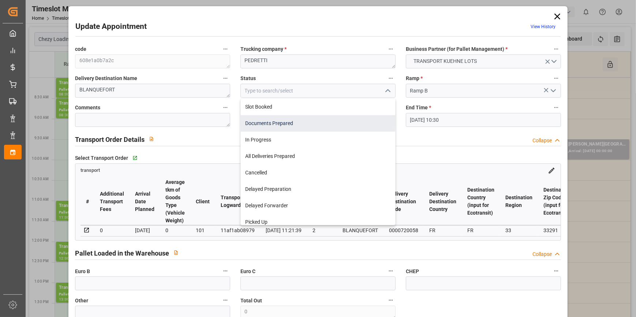
click at [268, 121] on div "Documents Prepared" at bounding box center [318, 123] width 154 height 16
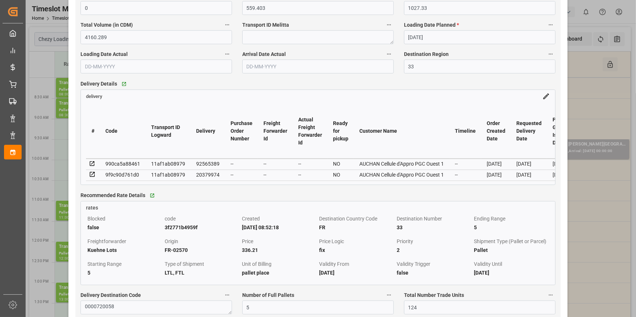
scroll to position [565, 0]
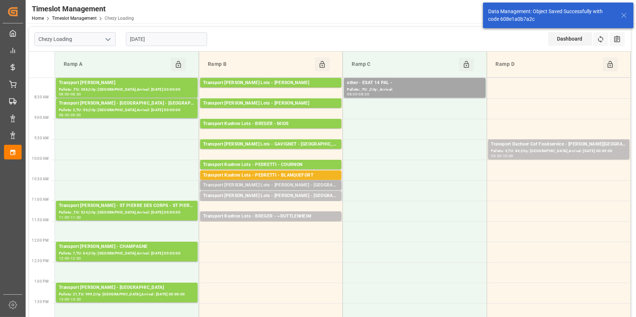
click at [284, 186] on div "Transport Kuehne Lots - PEDRETTI - SANVIGNES LES MINES" at bounding box center [270, 185] width 135 height 7
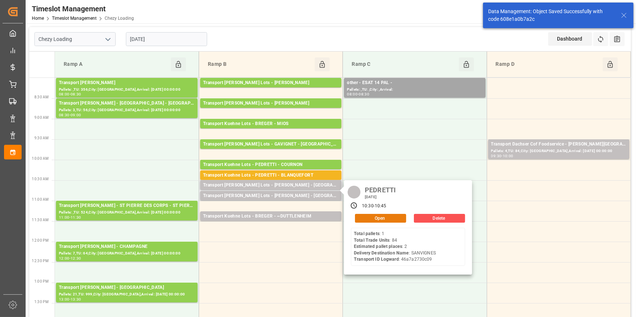
click at [386, 217] on button "Open" at bounding box center [380, 218] width 51 height 9
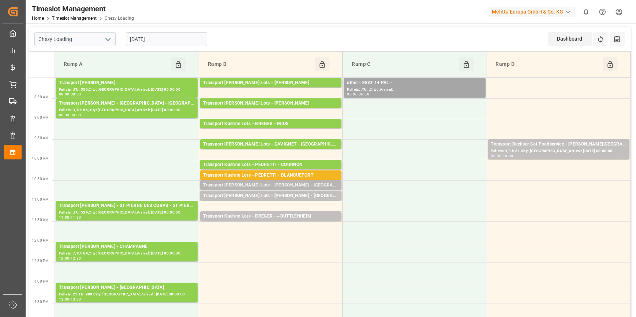
click at [294, 184] on div "Transport Kuehne Lots - PEDRETTI - SANVIGNES LES MINES" at bounding box center [270, 185] width 135 height 7
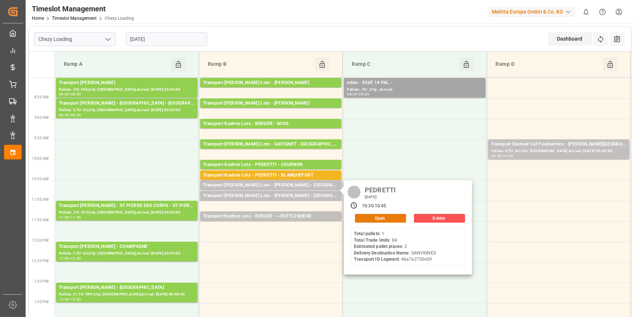
click at [375, 216] on button "Open" at bounding box center [380, 218] width 51 height 9
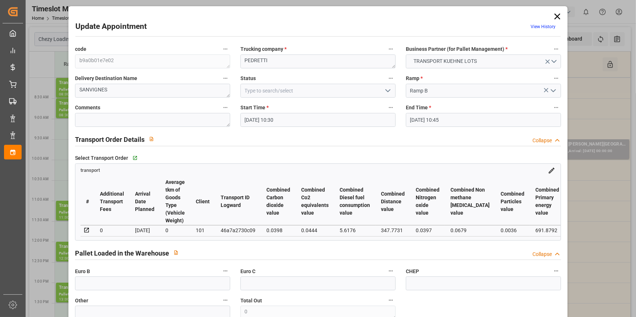
click at [386, 91] on polyline "open menu" at bounding box center [388, 91] width 4 height 2
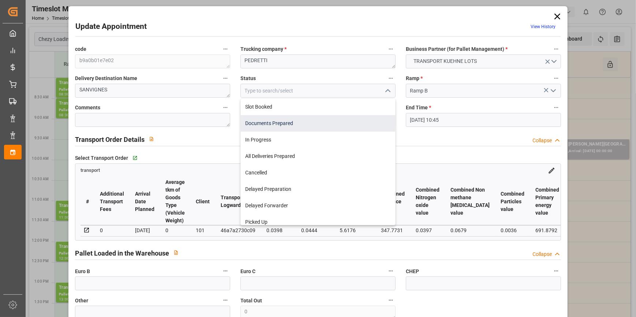
click at [276, 123] on div "Documents Prepared" at bounding box center [318, 123] width 154 height 16
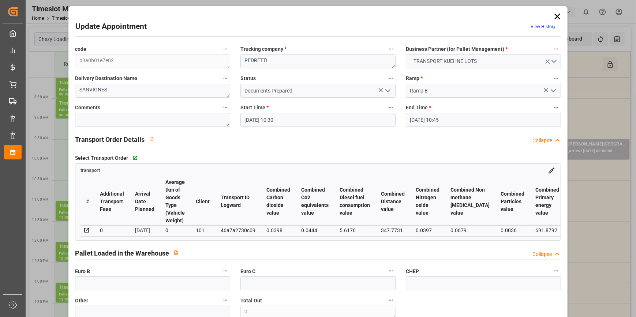
click at [387, 89] on icon "open menu" at bounding box center [387, 90] width 9 height 9
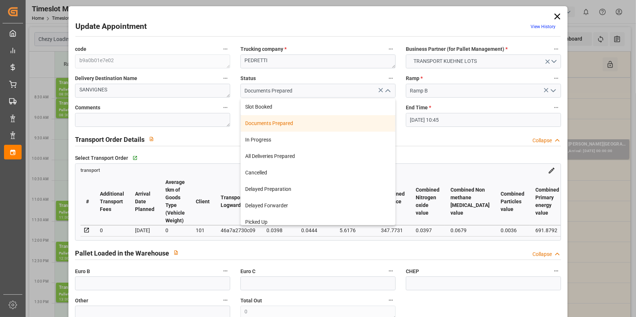
click at [262, 125] on div "Documents Prepared" at bounding box center [318, 123] width 154 height 16
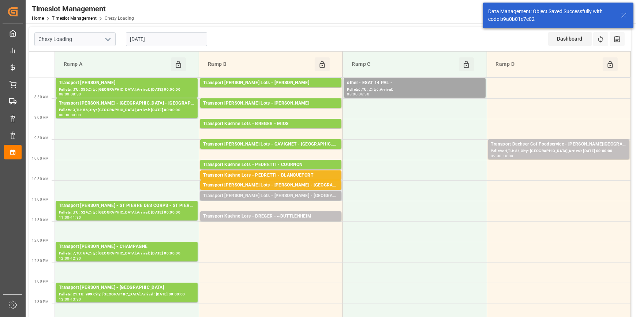
click at [284, 194] on div "Transport Kuehne Lots - PEDRETTI - SAINT MARTIN DE CRAU" at bounding box center [270, 195] width 135 height 7
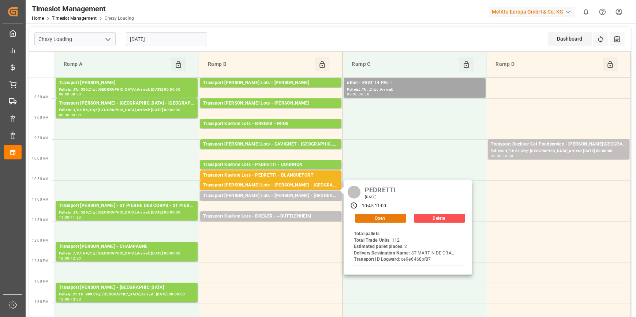
click at [383, 216] on button "Open" at bounding box center [380, 218] width 51 height 9
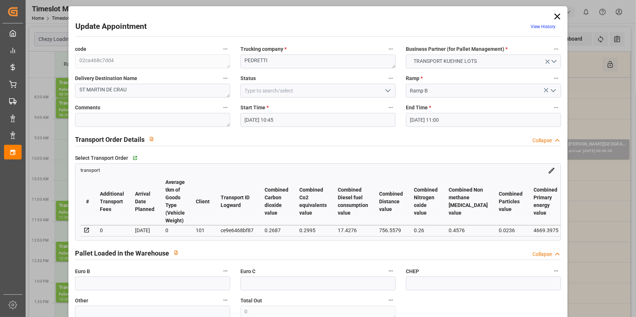
click at [388, 90] on icon "open menu" at bounding box center [387, 90] width 9 height 9
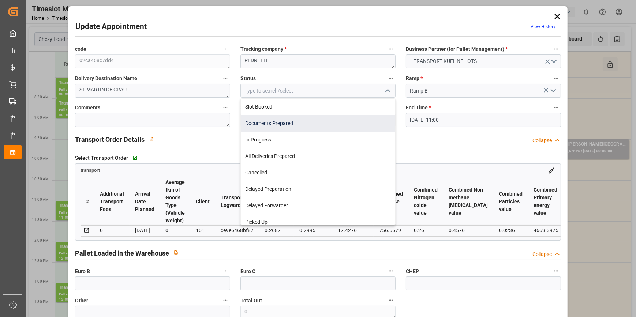
click at [260, 120] on div "Documents Prepared" at bounding box center [318, 123] width 154 height 16
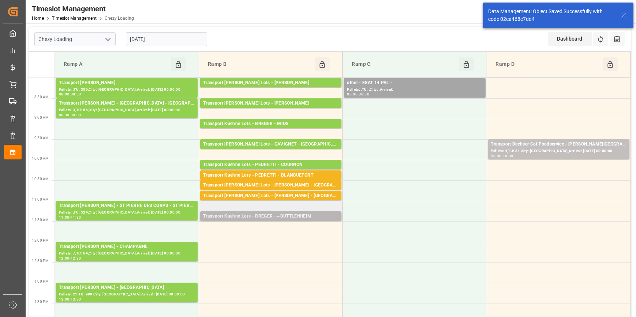
click at [275, 216] on div "Transport Kuehne Lots - BREGER - ~DUTTLENHEIM" at bounding box center [270, 216] width 135 height 7
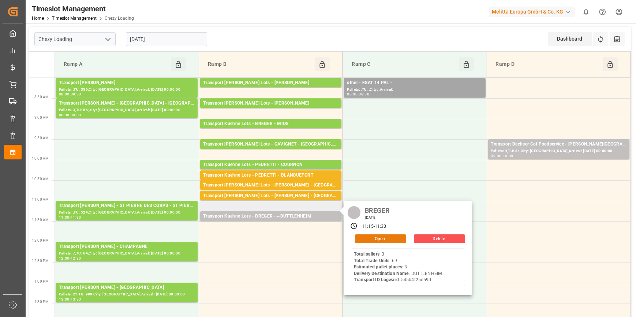
click at [391, 237] on button "Open" at bounding box center [380, 238] width 51 height 9
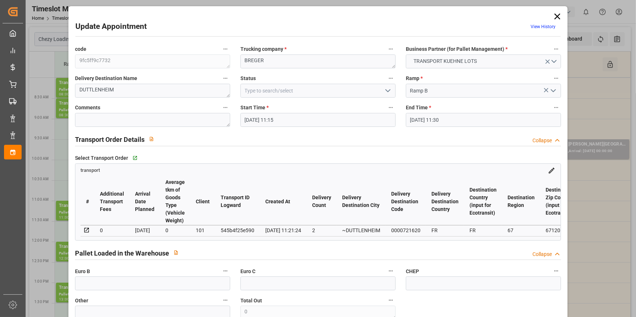
click at [387, 89] on icon "open menu" at bounding box center [387, 90] width 9 height 9
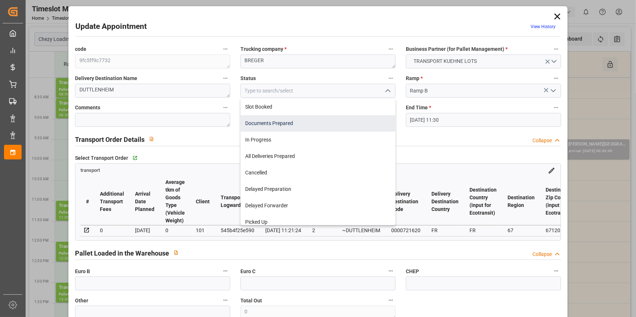
click at [261, 123] on div "Documents Prepared" at bounding box center [318, 123] width 154 height 16
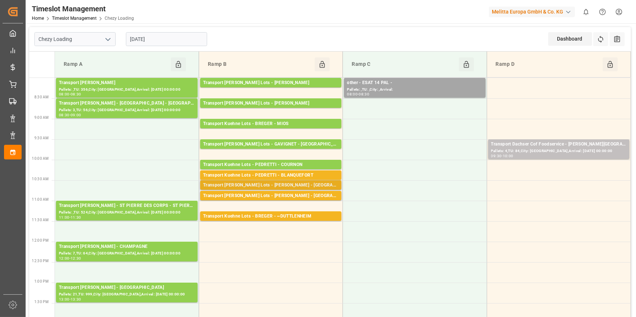
click at [270, 189] on div "Pallets: 1,TU: 84,City: SANVIGNES LES MINES,Arrival: 2025-10-14 00:00:00" at bounding box center [270, 192] width 135 height 6
click at [268, 194] on div "Transport Kuehne Lots - PEDRETTI - SAINT MARTIN DE CRAU" at bounding box center [270, 195] width 135 height 7
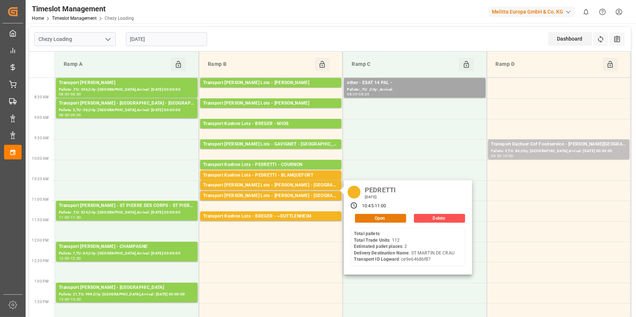
click at [371, 215] on button "Open" at bounding box center [380, 218] width 51 height 9
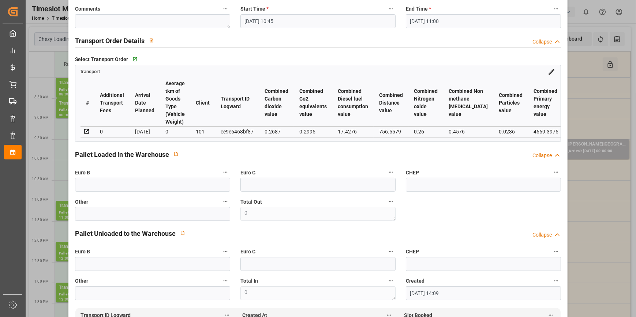
scroll to position [0, 0]
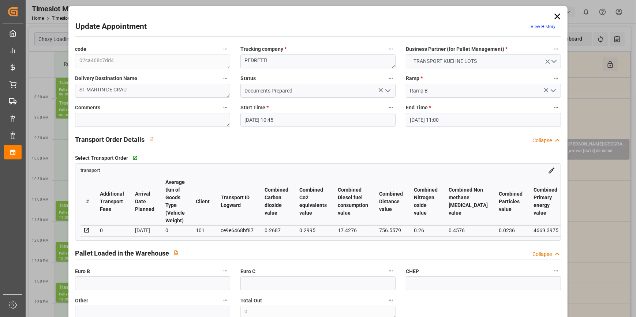
click at [383, 91] on icon "open menu" at bounding box center [387, 90] width 9 height 9
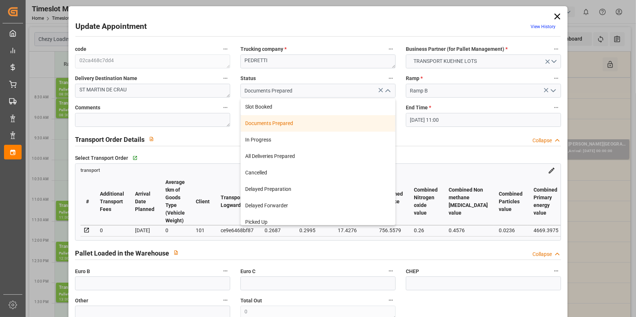
click at [263, 121] on div "Documents Prepared" at bounding box center [318, 123] width 154 height 16
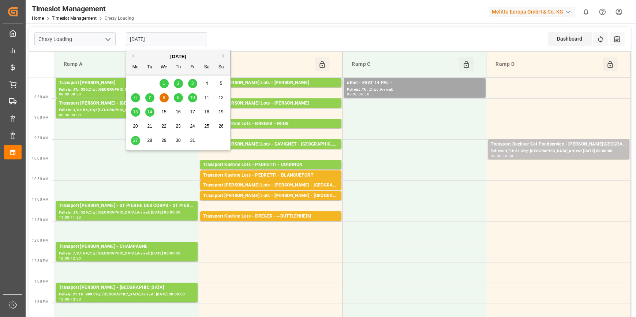
click at [177, 37] on input "[DATE]" at bounding box center [166, 39] width 81 height 14
click at [151, 95] on div "7" at bounding box center [149, 98] width 9 height 9
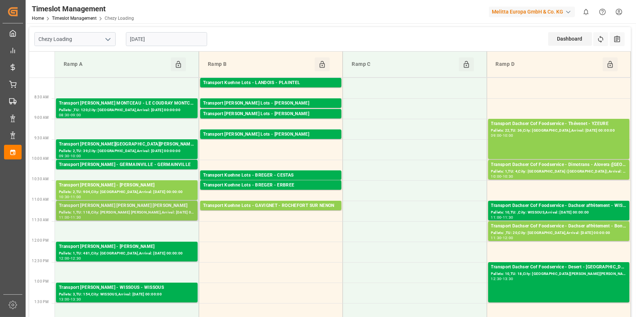
click at [139, 211] on div "Pallets: 1,TU: 118,City: MITRY MORY,Arrival: 2025-10-08 00:00:00" at bounding box center [127, 213] width 136 height 6
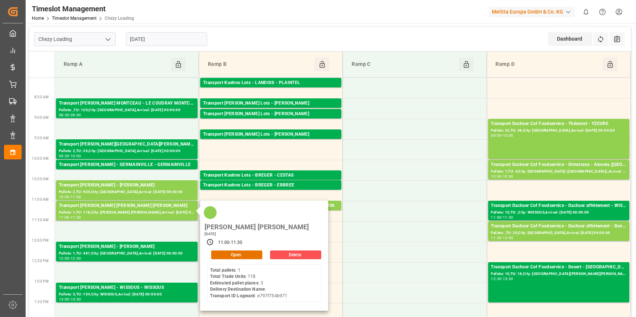
click at [230, 232] on div "MITRY MORY Tuesday, October 7, 2025 11:00 - 11:30 Open Delete Total pallets : 1…" at bounding box center [264, 256] width 128 height 110
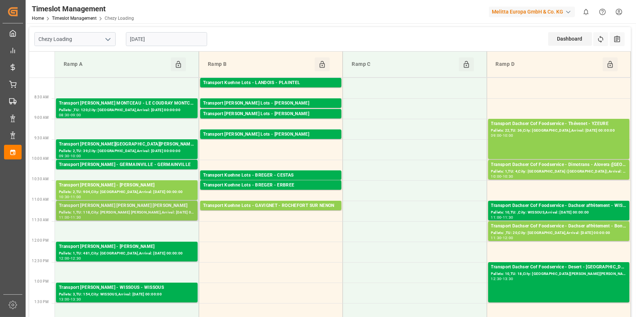
click at [175, 208] on div "Transport Delisle - MITRY MORY - MITRY MORY" at bounding box center [127, 205] width 136 height 7
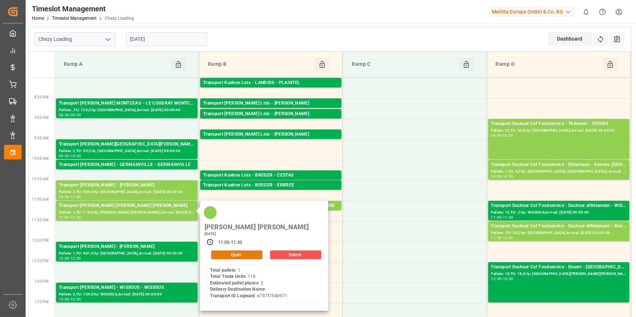
click at [233, 251] on button "Open" at bounding box center [236, 255] width 51 height 9
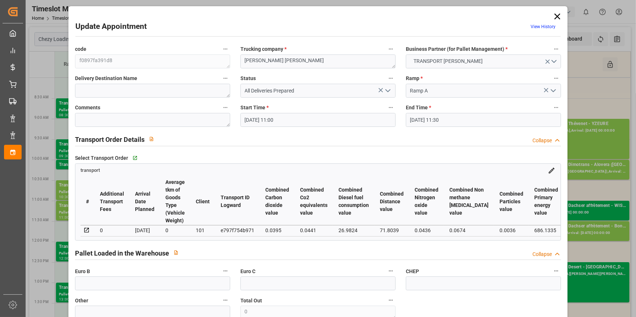
click at [383, 91] on icon "open menu" at bounding box center [387, 90] width 9 height 9
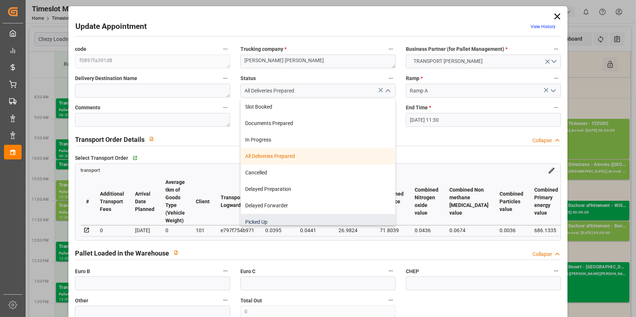
click at [265, 220] on div "Picked Up" at bounding box center [318, 222] width 154 height 16
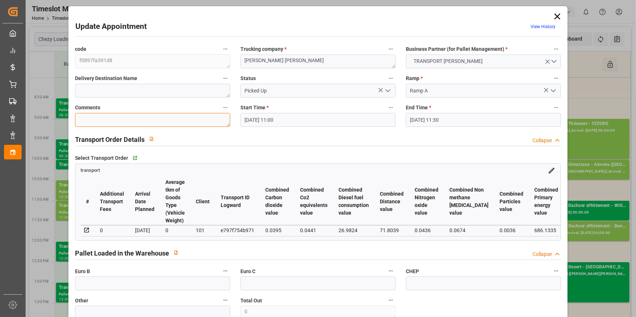
click at [138, 119] on textarea at bounding box center [152, 120] width 155 height 14
click at [105, 287] on input "text" at bounding box center [152, 284] width 155 height 14
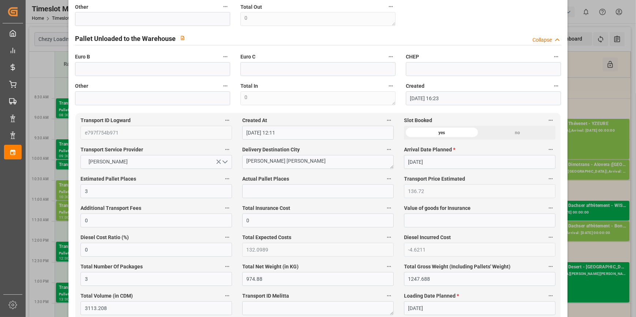
scroll to position [299, 0]
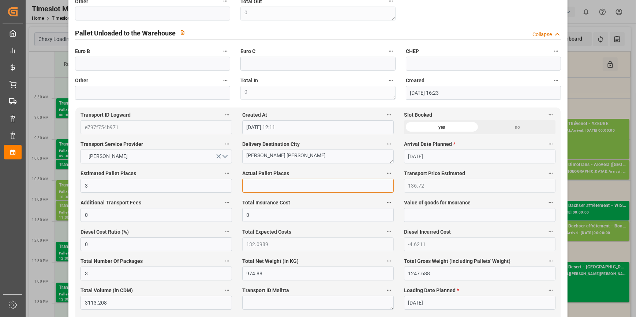
click at [257, 189] on input "text" at bounding box center [317, 186] width 151 height 14
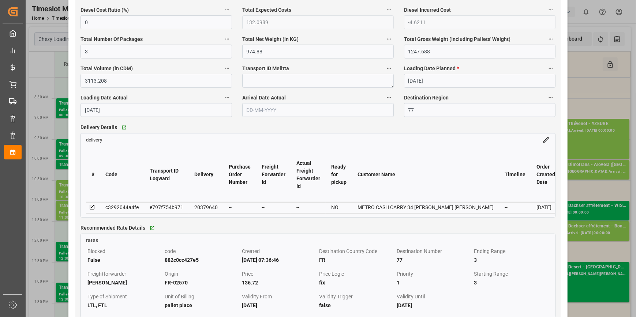
scroll to position [399, 0]
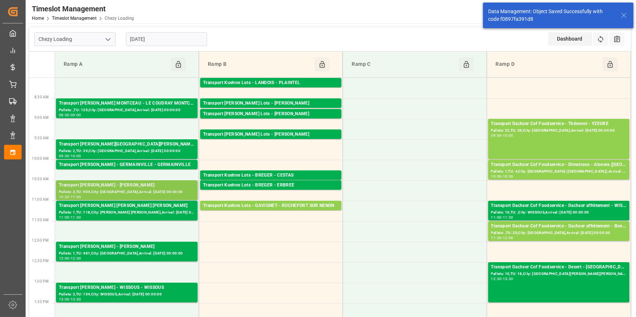
click at [132, 188] on div "Transport Delisle - SERRIS - SERRIS" at bounding box center [127, 185] width 136 height 7
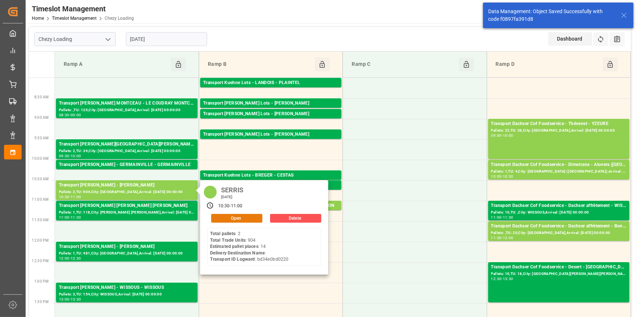
click at [248, 216] on button "Open" at bounding box center [236, 218] width 51 height 9
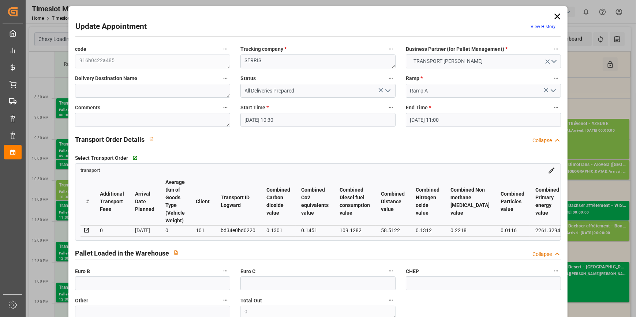
click at [385, 92] on icon "open menu" at bounding box center [387, 90] width 9 height 9
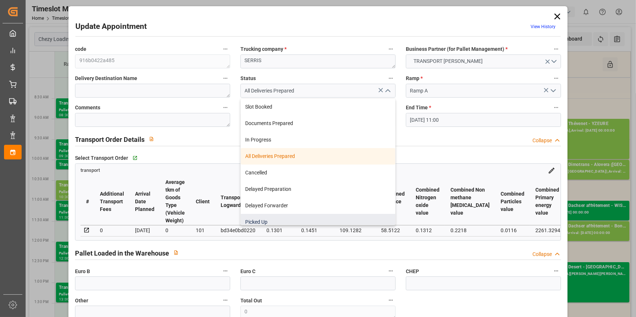
click at [262, 220] on div "Picked Up" at bounding box center [318, 222] width 154 height 16
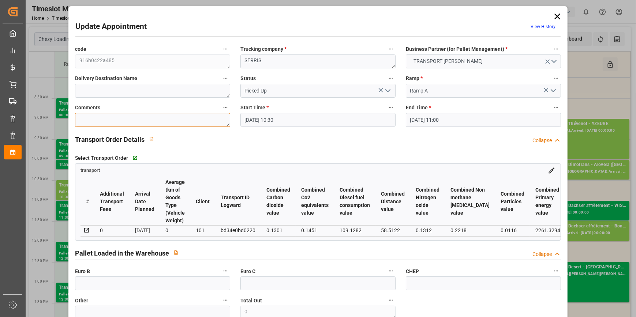
click at [108, 114] on textarea at bounding box center [152, 120] width 155 height 14
click at [109, 285] on input "text" at bounding box center [152, 284] width 155 height 14
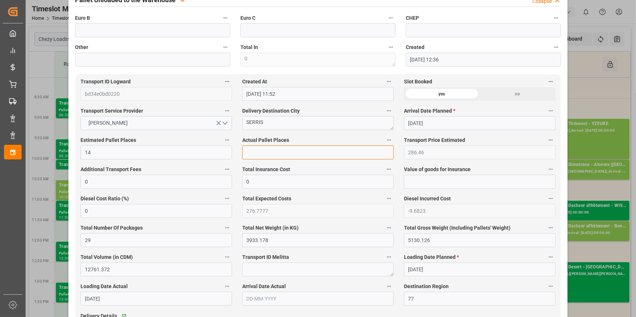
click at [256, 150] on input "text" at bounding box center [317, 153] width 151 height 14
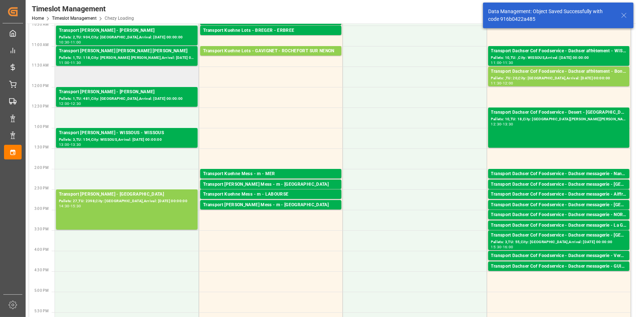
scroll to position [33, 0]
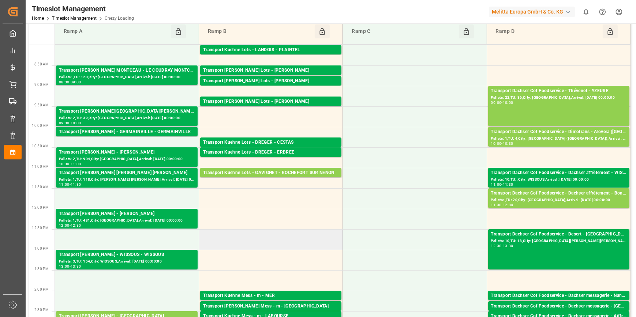
drag, startPoint x: 284, startPoint y: 234, endPoint x: 279, endPoint y: 229, distance: 7.5
click at [282, 233] on td at bounding box center [271, 239] width 144 height 20
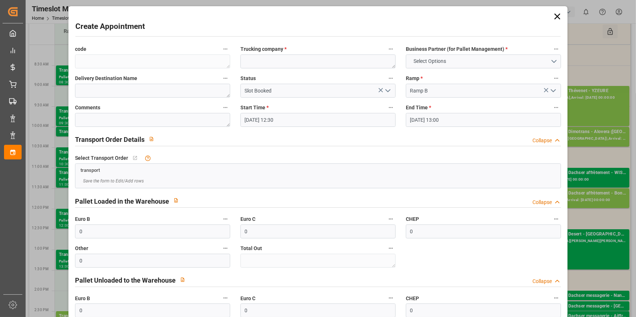
click at [386, 91] on polyline "open menu" at bounding box center [388, 91] width 4 height 2
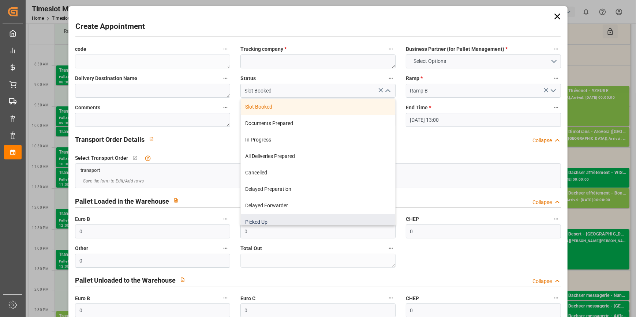
click at [250, 219] on div "Picked Up" at bounding box center [318, 222] width 154 height 16
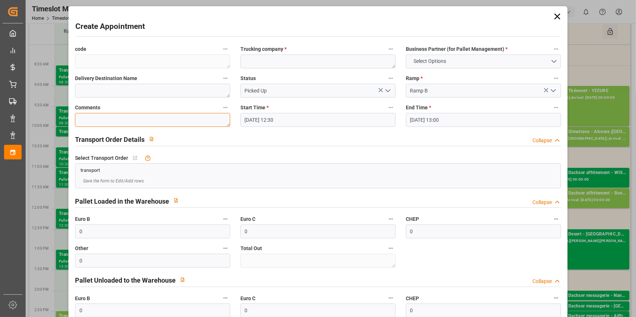
click at [84, 117] on textarea at bounding box center [152, 120] width 155 height 14
drag, startPoint x: 109, startPoint y: 234, endPoint x: 104, endPoint y: 232, distance: 5.1
click at [109, 234] on input "0" at bounding box center [152, 232] width 155 height 14
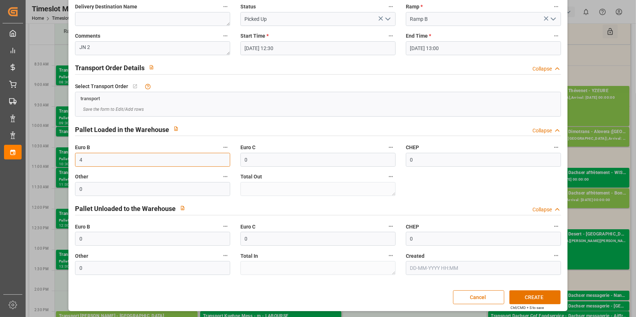
scroll to position [0, 0]
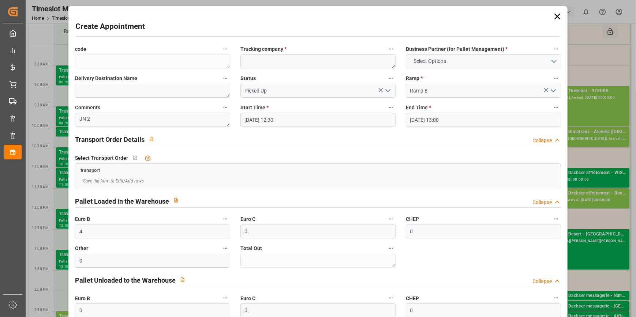
click at [556, 15] on icon at bounding box center [557, 16] width 10 height 10
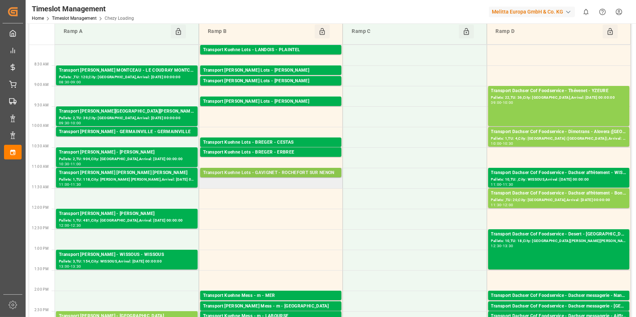
click at [271, 172] on div "Transport Kuehne Lots - GAVIGNET - ROCHEFORT SUR NENON" at bounding box center [270, 172] width 135 height 7
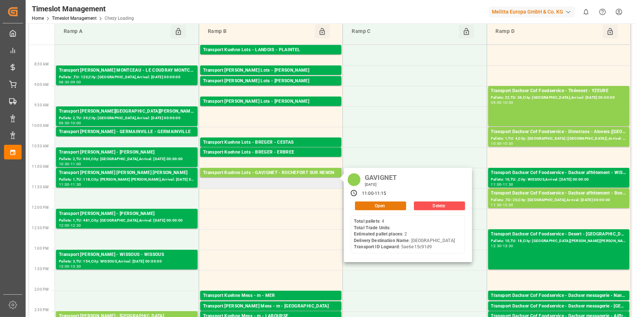
click at [362, 205] on button "Open" at bounding box center [380, 206] width 51 height 9
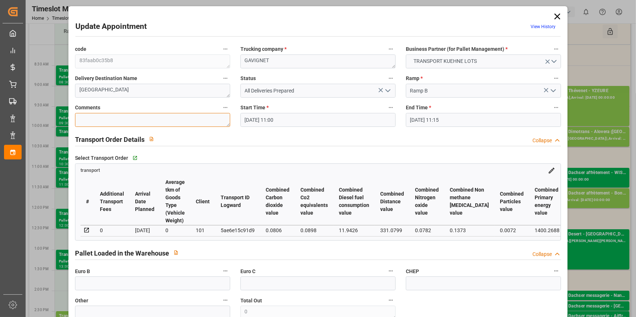
click at [105, 119] on textarea at bounding box center [152, 120] width 155 height 14
click at [110, 289] on input "text" at bounding box center [152, 284] width 155 height 14
click at [95, 121] on textarea "jn 4" at bounding box center [152, 120] width 155 height 14
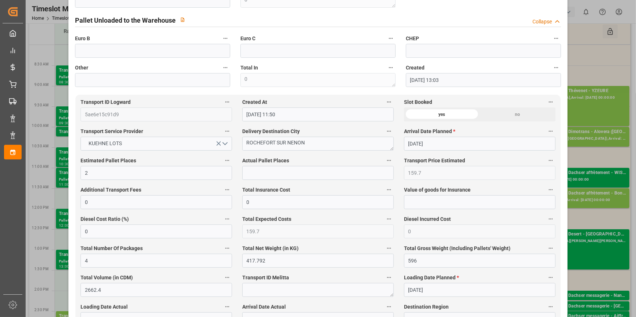
scroll to position [366, 0]
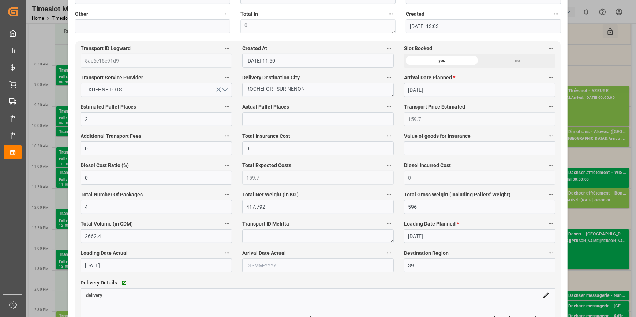
click at [252, 129] on div "Actual Pallet Places" at bounding box center [318, 113] width 162 height 29
click at [252, 123] on input "text" at bounding box center [317, 119] width 151 height 14
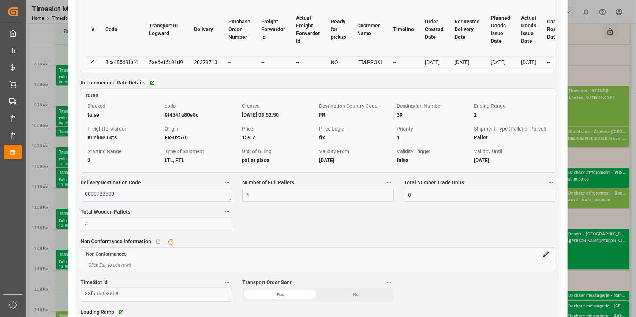
scroll to position [665, 0]
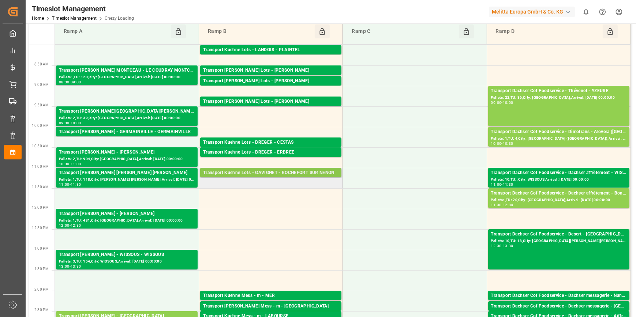
click at [255, 172] on div "Transport Kuehne Lots - GAVIGNET - ROCHEFORT SUR NENON" at bounding box center [270, 172] width 135 height 7
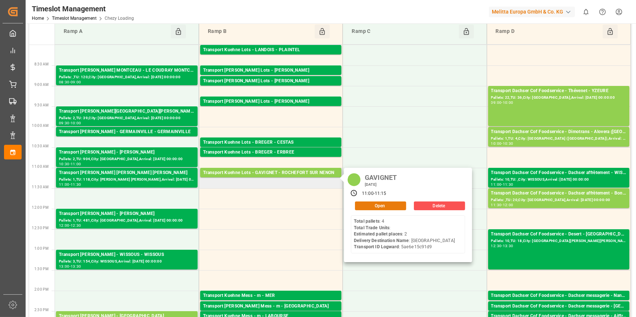
click at [368, 204] on button "Open" at bounding box center [380, 206] width 51 height 9
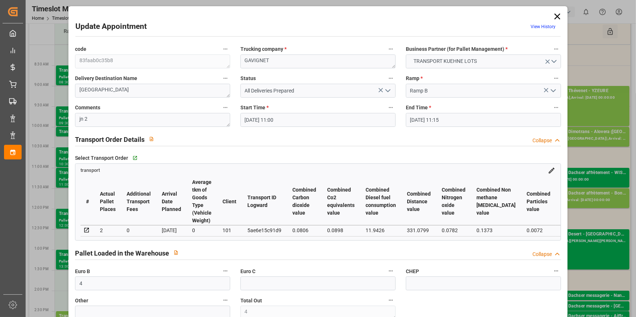
click at [384, 93] on icon "open menu" at bounding box center [387, 90] width 9 height 9
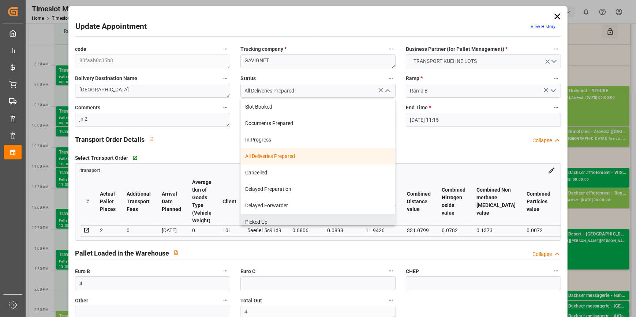
click at [282, 225] on div "Slot Booked Documents Prepared In Progress All Deliveries Prepared Cancelled De…" at bounding box center [317, 161] width 155 height 127
click at [277, 218] on div "Picked Up" at bounding box center [318, 222] width 154 height 16
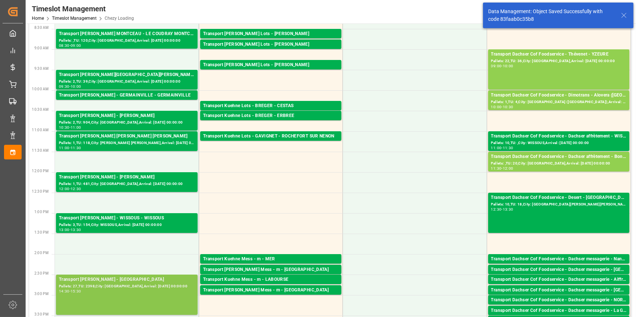
scroll to position [166, 0]
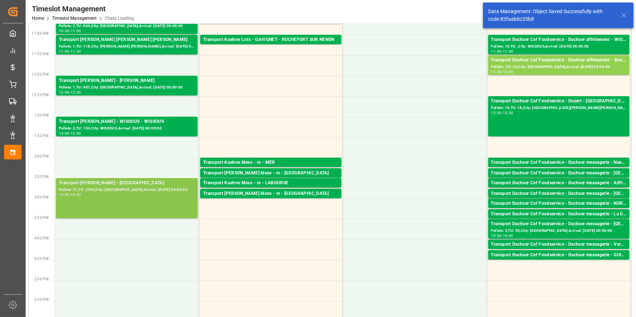
click at [119, 198] on div "Transport Delisle - SAINT GILLES - SAINT GILLES Pallets: 27,TU: 2398,City: SAIN…" at bounding box center [127, 198] width 136 height 37
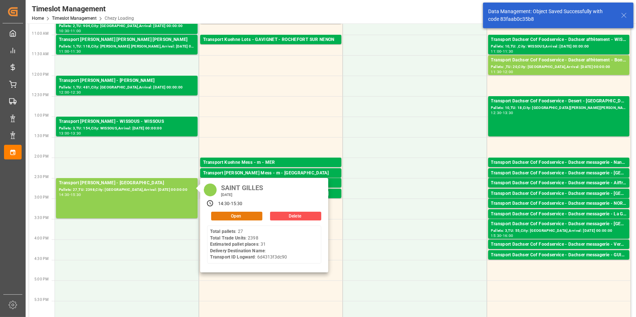
click at [241, 215] on button "Open" at bounding box center [236, 216] width 51 height 9
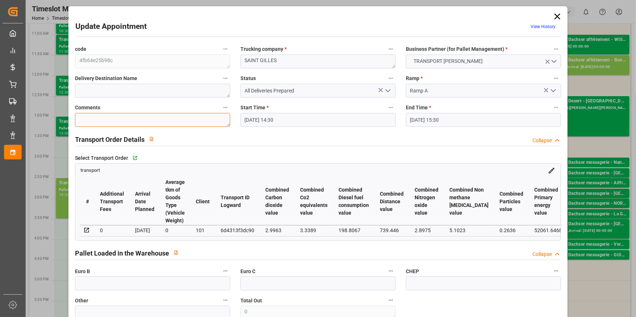
click at [100, 114] on textarea at bounding box center [152, 120] width 155 height 14
click at [106, 286] on input "text" at bounding box center [152, 284] width 155 height 14
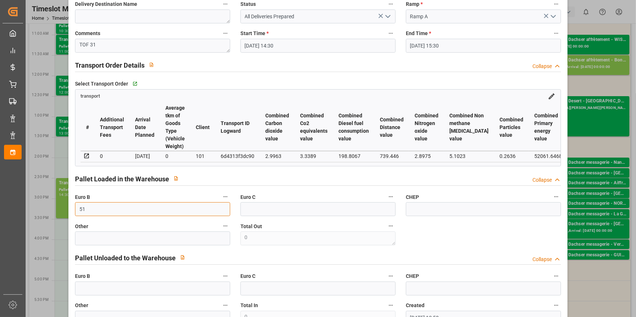
scroll to position [299, 0]
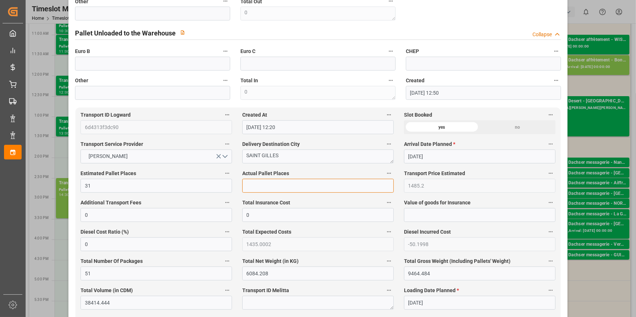
click at [257, 191] on input "text" at bounding box center [317, 186] width 151 height 14
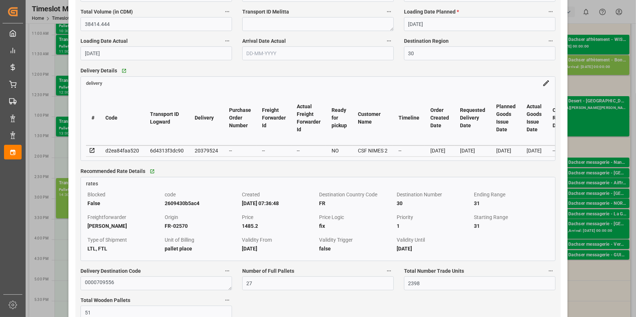
scroll to position [598, 0]
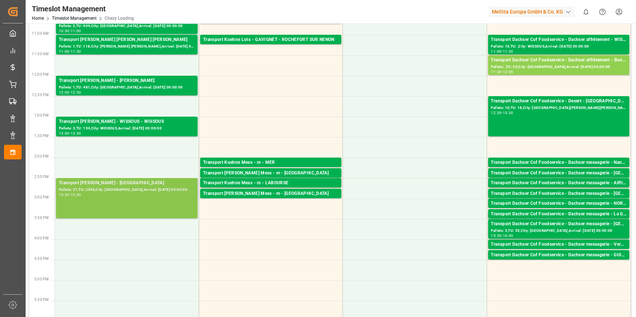
click at [157, 212] on div "Transport Delisle - SAINT GILLES - SAINT GILLES Pallets: 27,TU: 2398,City: SAIN…" at bounding box center [127, 198] width 136 height 37
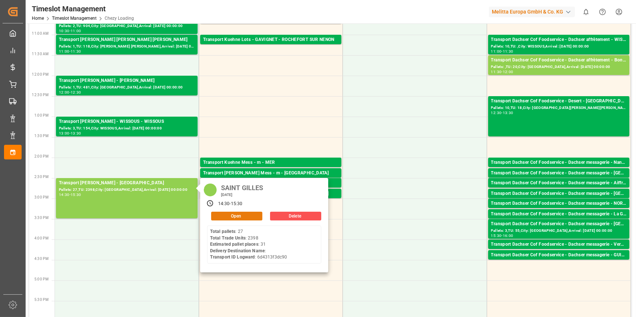
click at [219, 213] on button "Open" at bounding box center [236, 216] width 51 height 9
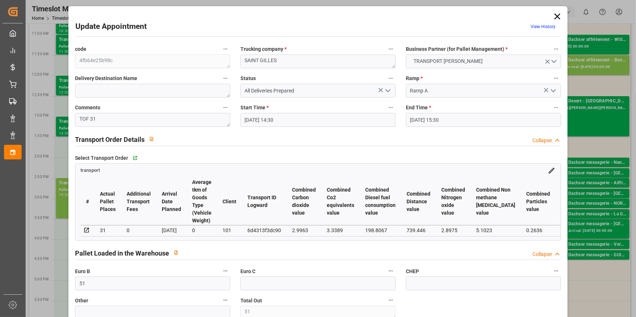
click at [386, 90] on icon "open menu" at bounding box center [387, 90] width 9 height 9
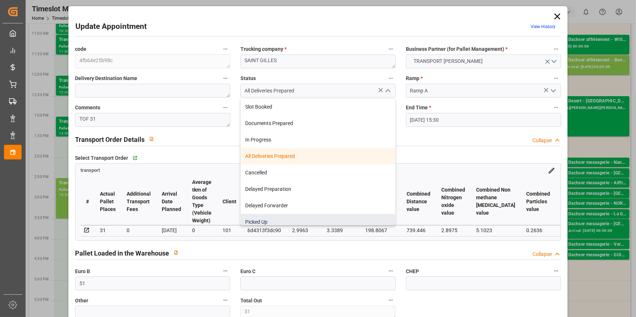
click at [253, 219] on div "Picked Up" at bounding box center [318, 222] width 154 height 16
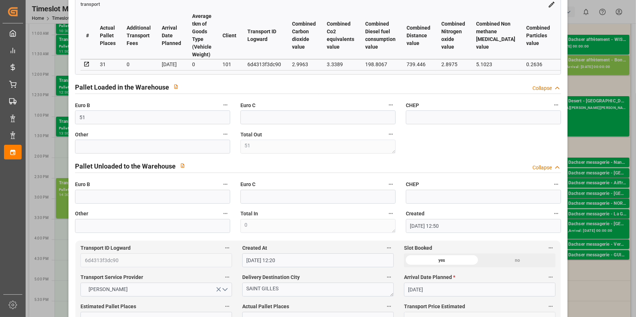
scroll to position [0, 0]
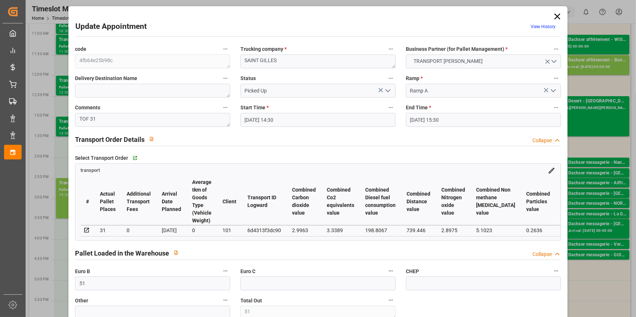
click at [387, 90] on icon "open menu" at bounding box center [387, 90] width 9 height 9
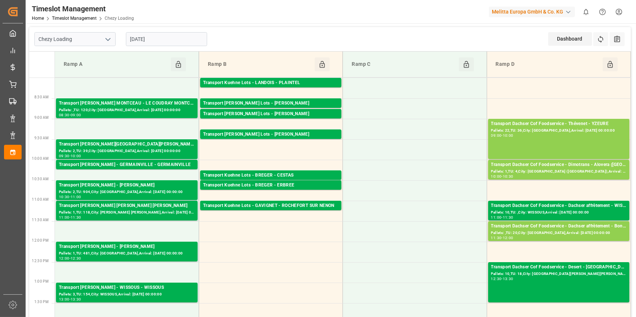
click at [163, 41] on input "[DATE]" at bounding box center [166, 39] width 81 height 14
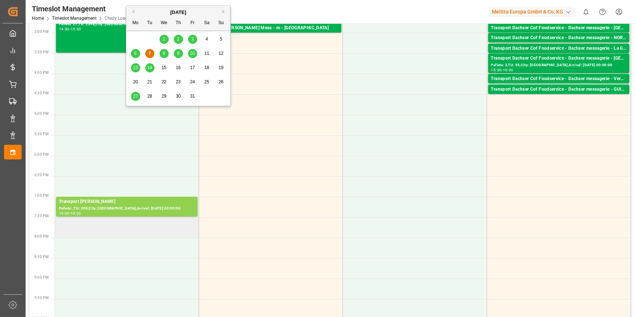
scroll to position [332, 0]
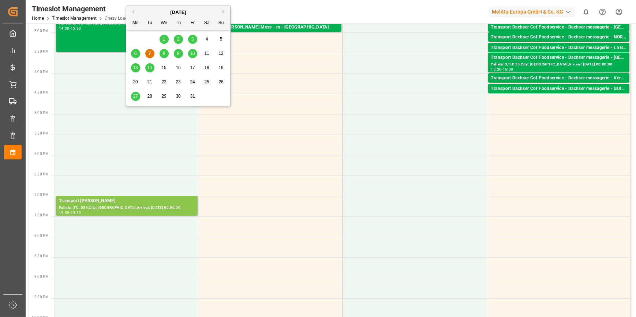
click at [118, 203] on div "Transport Delisle - LISIEUX - LISIEUX" at bounding box center [127, 201] width 136 height 7
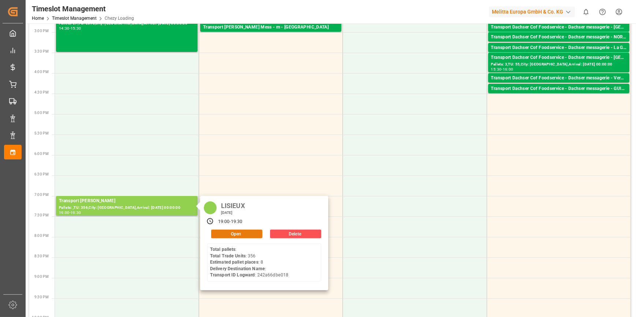
click at [230, 231] on button "Open" at bounding box center [236, 234] width 51 height 9
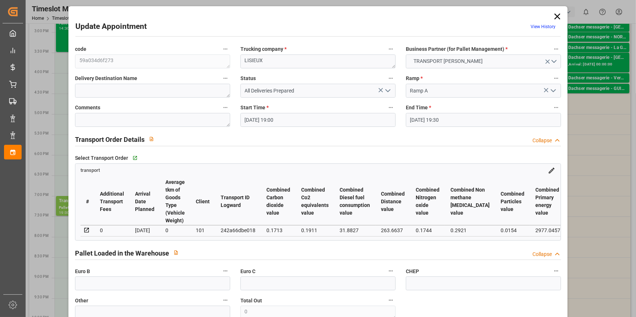
click at [388, 86] on icon "open menu" at bounding box center [387, 90] width 9 height 9
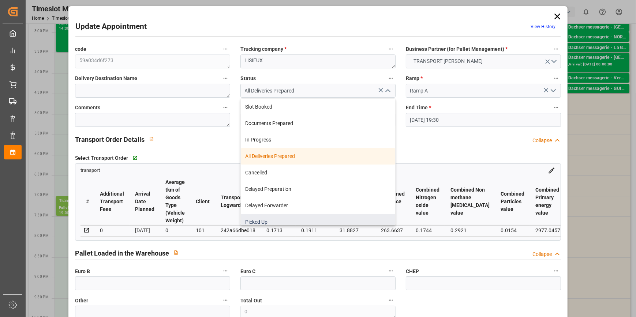
click at [261, 221] on div "Picked Up" at bounding box center [318, 222] width 154 height 16
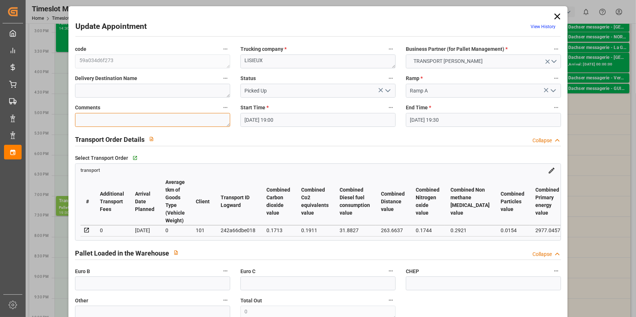
click at [119, 117] on textarea at bounding box center [152, 120] width 155 height 14
click at [146, 287] on input "text" at bounding box center [152, 284] width 155 height 14
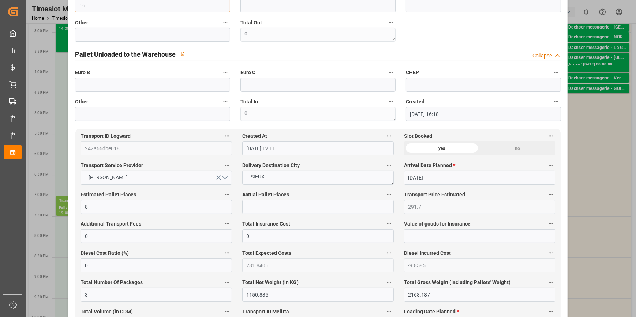
scroll to position [299, 0]
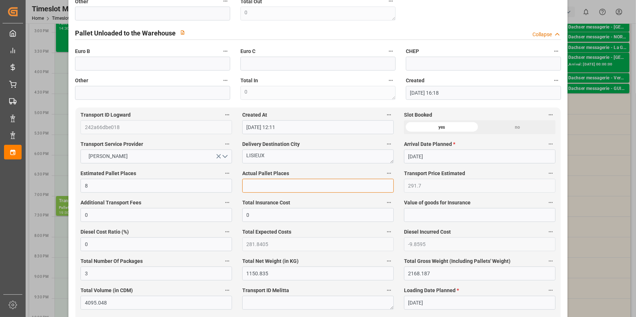
click at [255, 188] on input "text" at bounding box center [317, 186] width 151 height 14
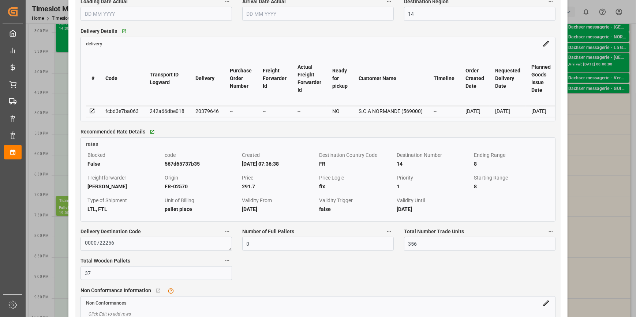
scroll to position [632, 0]
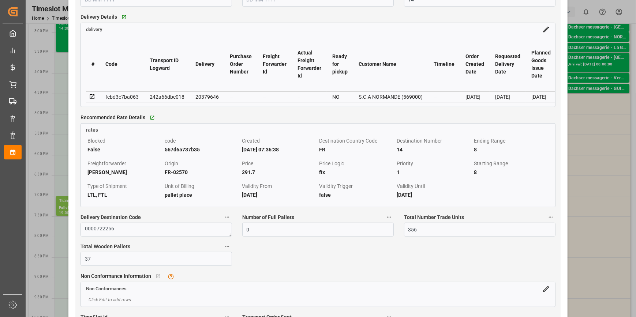
click at [90, 97] on icon at bounding box center [92, 96] width 5 height 5
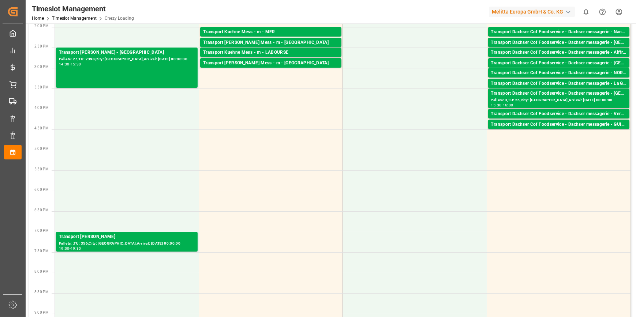
scroll to position [299, 0]
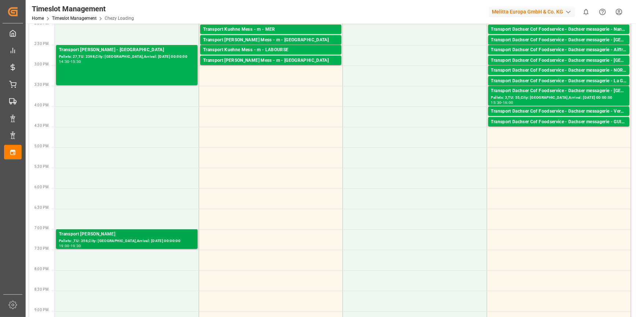
click at [116, 238] on div "Pallets: ,TU: 356,City: LISIEUX,Arrival: 2025-10-09 00:00:00" at bounding box center [127, 241] width 136 height 6
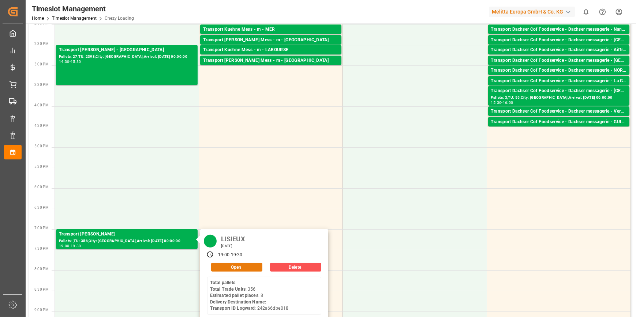
click at [240, 267] on button "Open" at bounding box center [236, 267] width 51 height 9
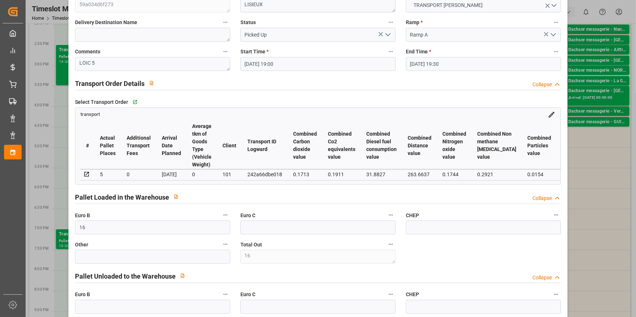
scroll to position [0, 0]
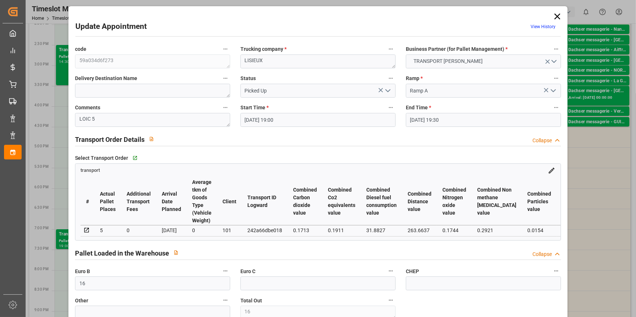
click at [555, 16] on icon at bounding box center [557, 17] width 6 height 6
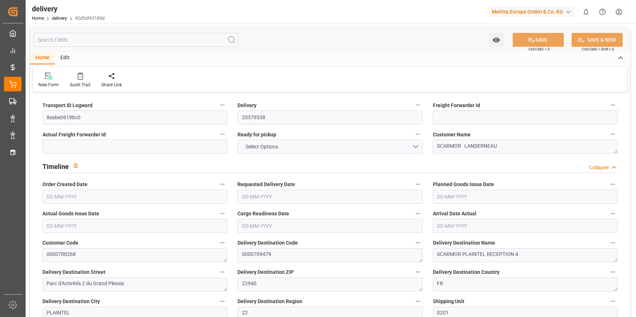
type input "12"
type input "631.473"
type input "1172.024"
type input "4612.34"
type input "302"
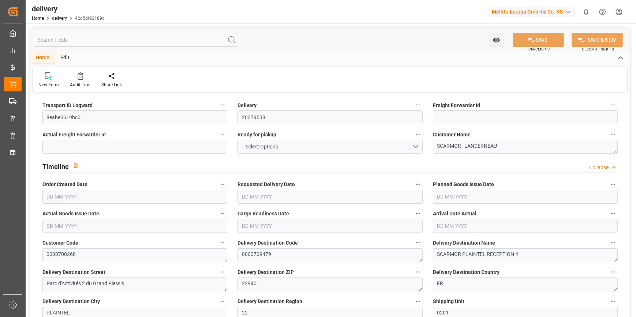
type input "15"
type input "3"
type input "5"
type input "0"
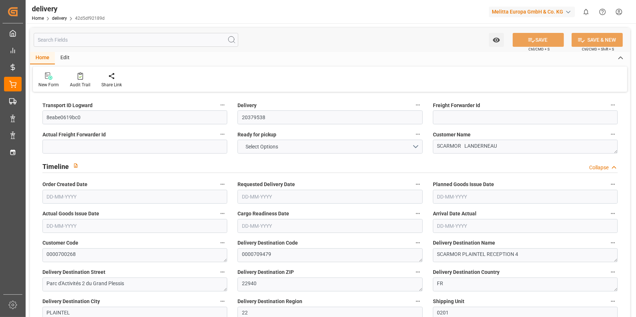
type input "0"
type input "323.57"
type input "7.35"
type input "108.72"
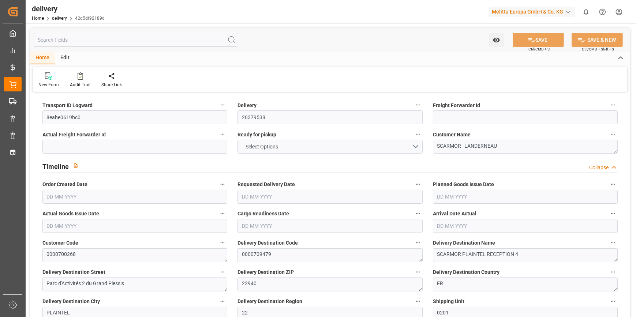
type input "1.5"
type input "1.3"
type input "0"
type input "22.5"
type input "803.248"
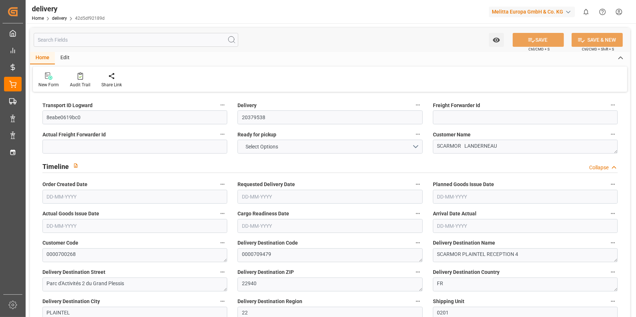
type input "101"
type input "3809.6722"
type input "0.2444"
type input "0"
type input "[DATE]"
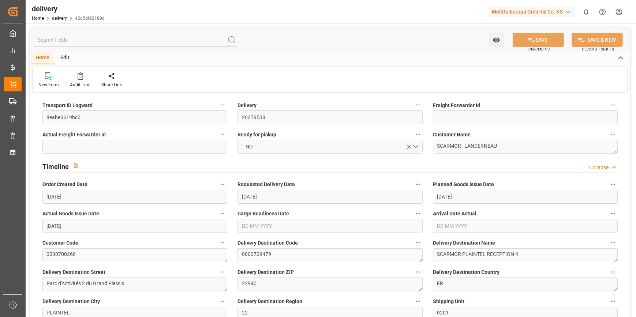
type input "[DATE]"
type input "[DATE] 11:01"
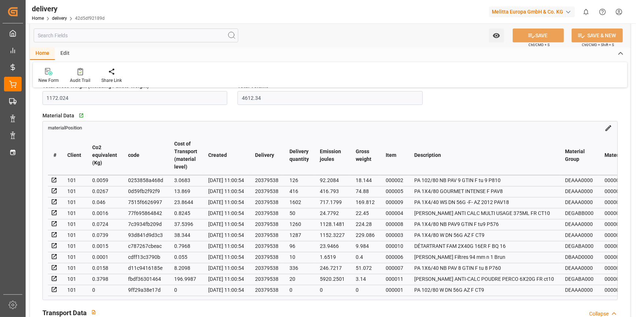
scroll to position [499, 0]
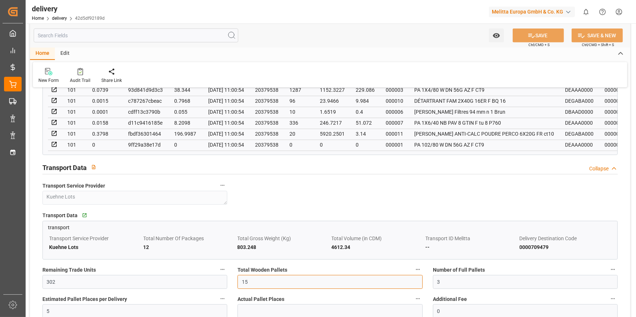
drag, startPoint x: 274, startPoint y: 282, endPoint x: 269, endPoint y: 278, distance: 6.8
click at [274, 282] on input "15" at bounding box center [329, 282] width 185 height 14
type input "12"
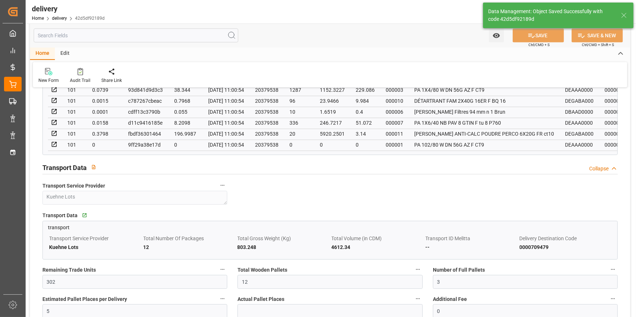
type input "18"
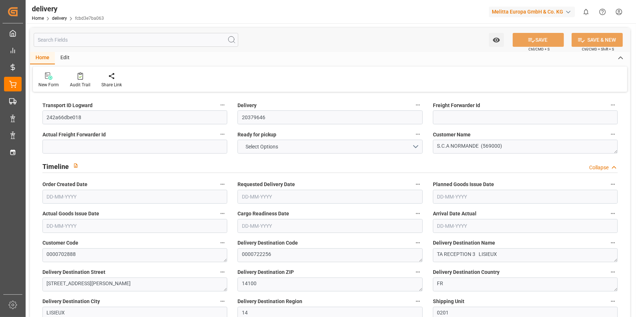
type input "3"
type input "1150.835"
type input "2168.187"
type input "4095.048"
type input "356"
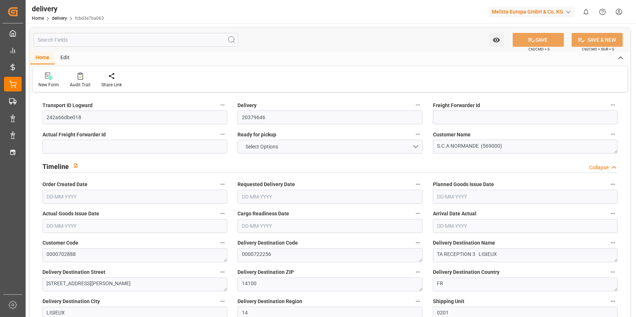
type input "37"
type input "0"
type input "8"
type input "0"
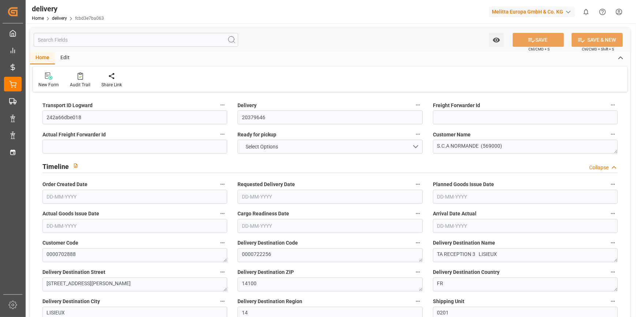
type input "-9.8595"
type input "291.7"
type input "281.8405"
type input "0"
type input "128.16"
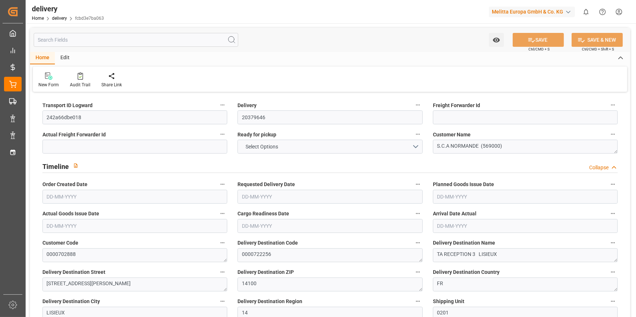
type input "1.5"
type input "1.3"
type input "0"
type input "55.5"
type input "1317.187"
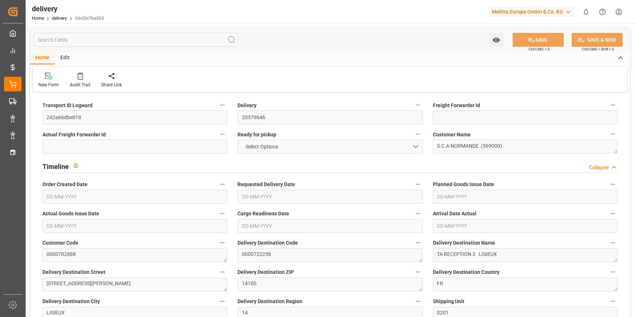
type input "101"
type input "2977.0457"
type input "0.1911"
type input "0"
type input "[DATE]"
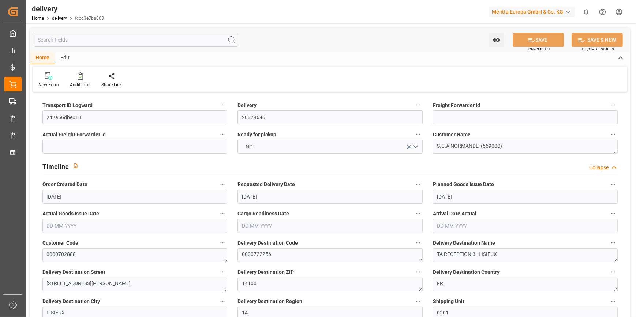
type input "09-10-2025"
type input "[DATE]"
type input "02-10-2025 11:01"
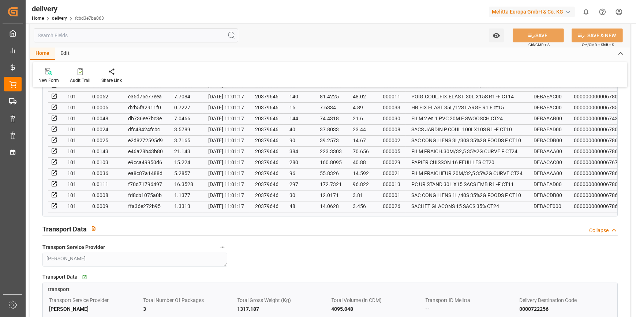
scroll to position [565, 0]
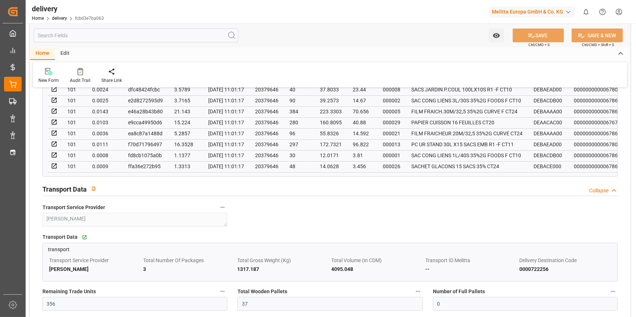
click at [258, 311] on div "Total Wooden Pallets 37" at bounding box center [329, 298] width 195 height 29
click at [260, 299] on input "37" at bounding box center [329, 304] width 185 height 14
type input "3"
type input "0"
type input "16"
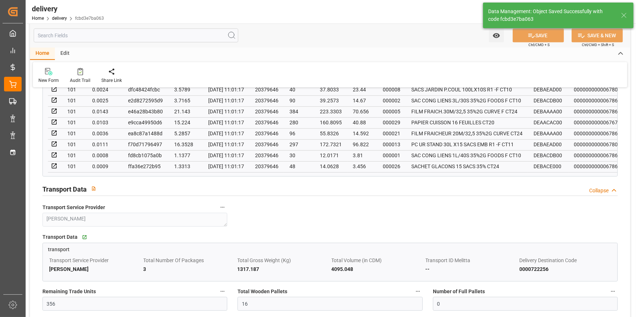
type input "24"
